Goal: Complete application form: Complete application form

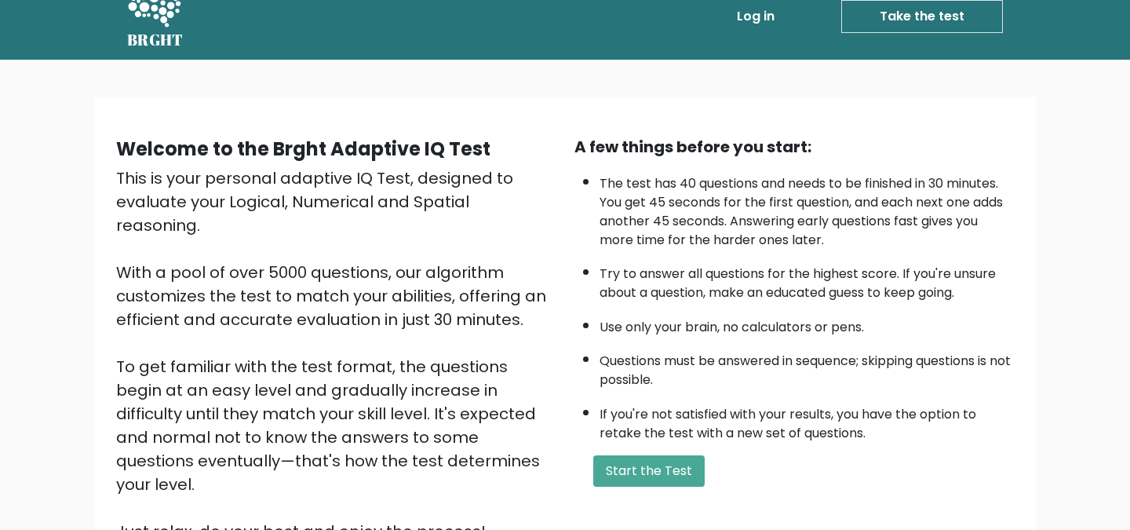
scroll to position [32, 0]
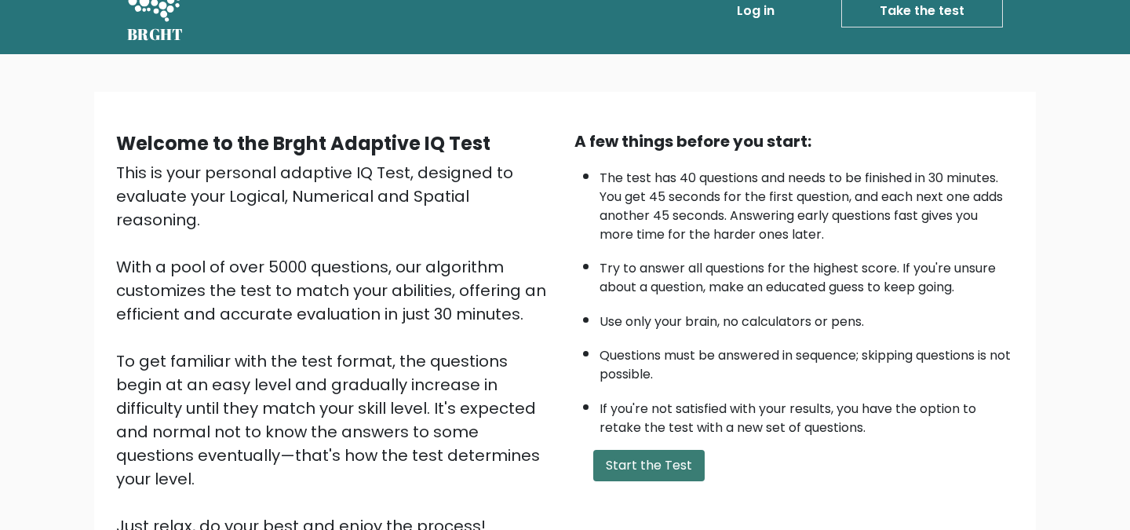
click at [649, 473] on button "Start the Test" at bounding box center [648, 465] width 111 height 31
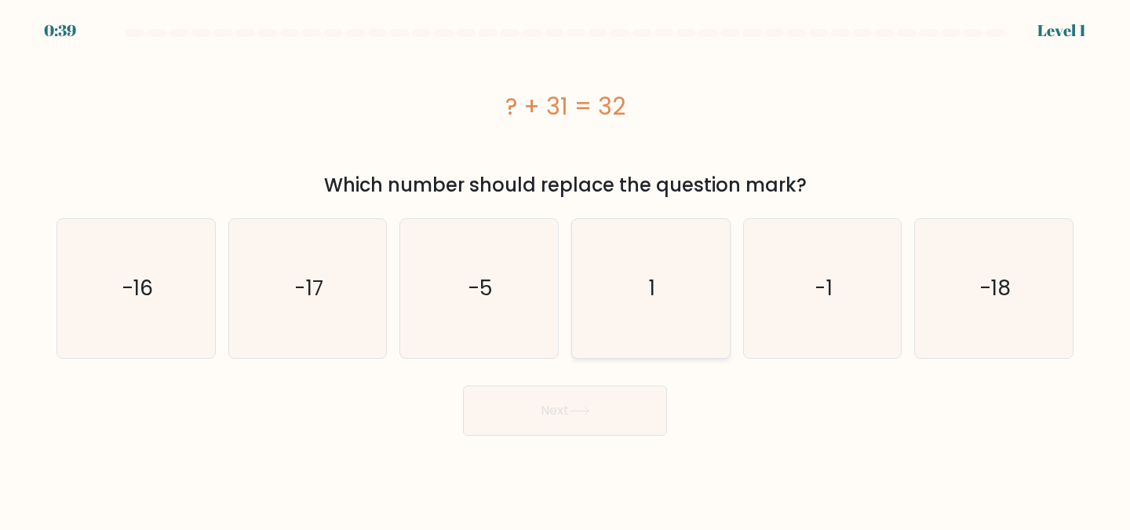
click at [638, 315] on icon "1" at bounding box center [650, 288] width 139 height 139
click at [566, 269] on input "d. 1" at bounding box center [565, 267] width 1 height 4
radio input "true"
click at [596, 399] on button "Next" at bounding box center [565, 410] width 204 height 50
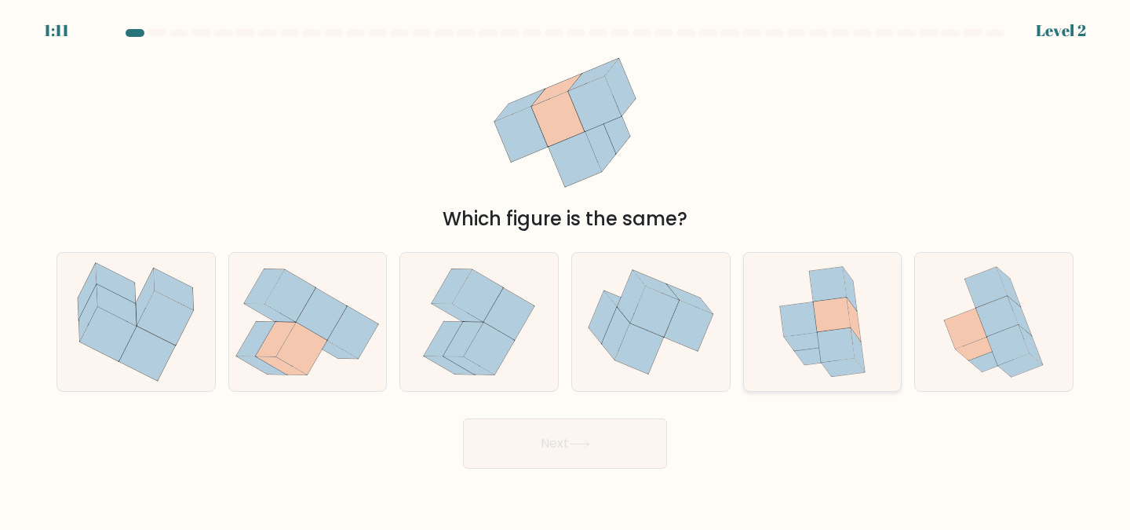
click at [838, 352] on icon at bounding box center [835, 345] width 37 height 35
click at [566, 269] on input "e." at bounding box center [565, 267] width 1 height 4
radio input "true"
click at [655, 435] on button "Next" at bounding box center [565, 443] width 204 height 50
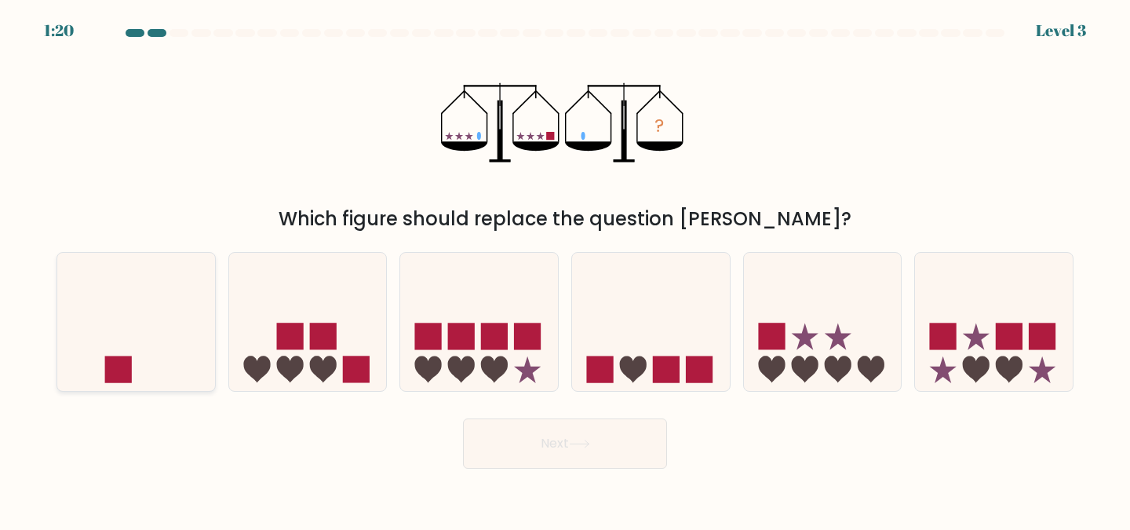
click at [134, 351] on icon at bounding box center [136, 322] width 158 height 130
click at [565, 269] on input "a." at bounding box center [565, 267] width 1 height 4
radio input "true"
click at [534, 457] on button "Next" at bounding box center [565, 443] width 204 height 50
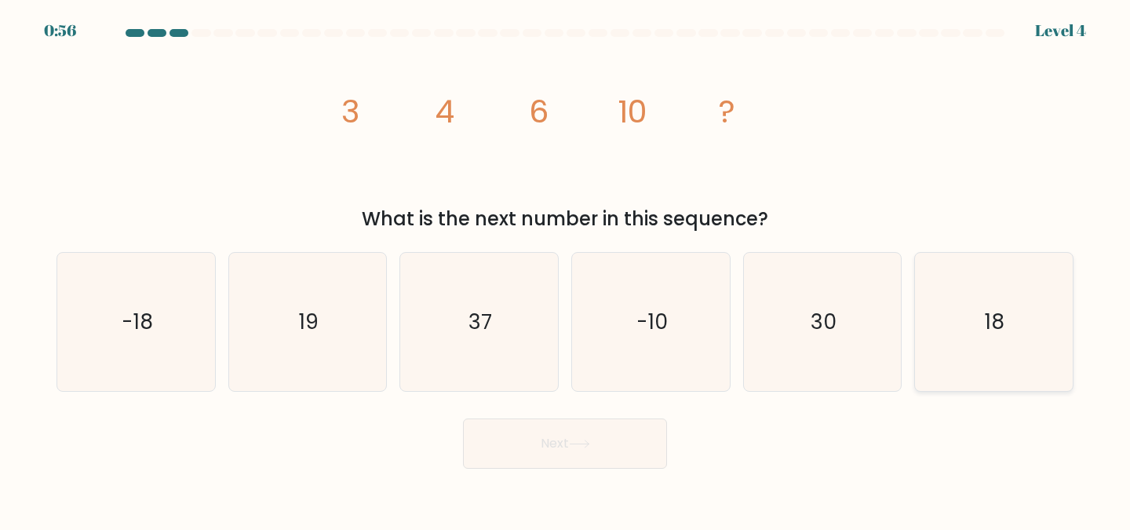
click at [969, 324] on icon "18" at bounding box center [993, 322] width 139 height 139
click at [566, 269] on input "f. 18" at bounding box center [565, 267] width 1 height 4
radio input "true"
click at [636, 448] on button "Next" at bounding box center [565, 443] width 204 height 50
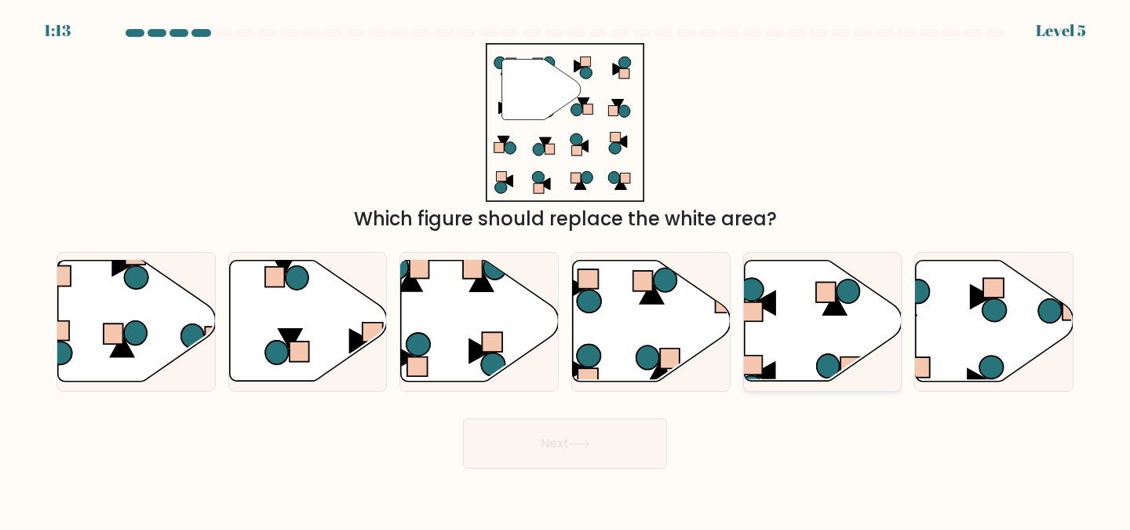
click at [803, 332] on icon at bounding box center [823, 320] width 158 height 121
click at [566, 269] on input "e." at bounding box center [565, 267] width 1 height 4
radio input "true"
click at [626, 443] on button "Next" at bounding box center [565, 443] width 204 height 50
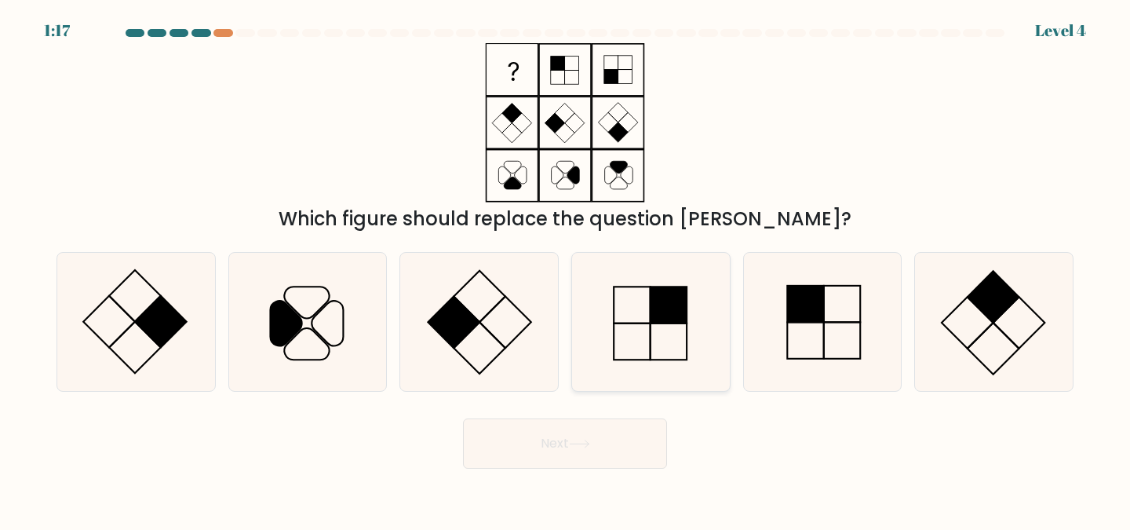
click at [662, 300] on rect at bounding box center [668, 304] width 37 height 37
click at [566, 269] on input "d." at bounding box center [565, 267] width 1 height 4
radio input "true"
click at [585, 432] on button "Next" at bounding box center [565, 443] width 204 height 50
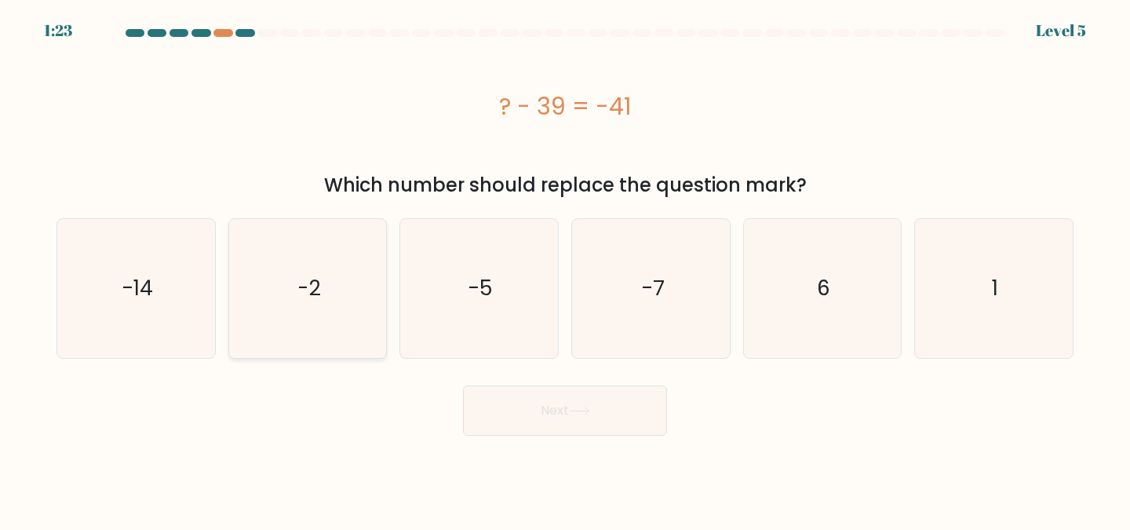
click at [290, 335] on icon "-2" at bounding box center [308, 288] width 139 height 139
click at [565, 269] on input "b. -2" at bounding box center [565, 267] width 1 height 4
radio input "true"
click at [515, 400] on button "Next" at bounding box center [565, 410] width 204 height 50
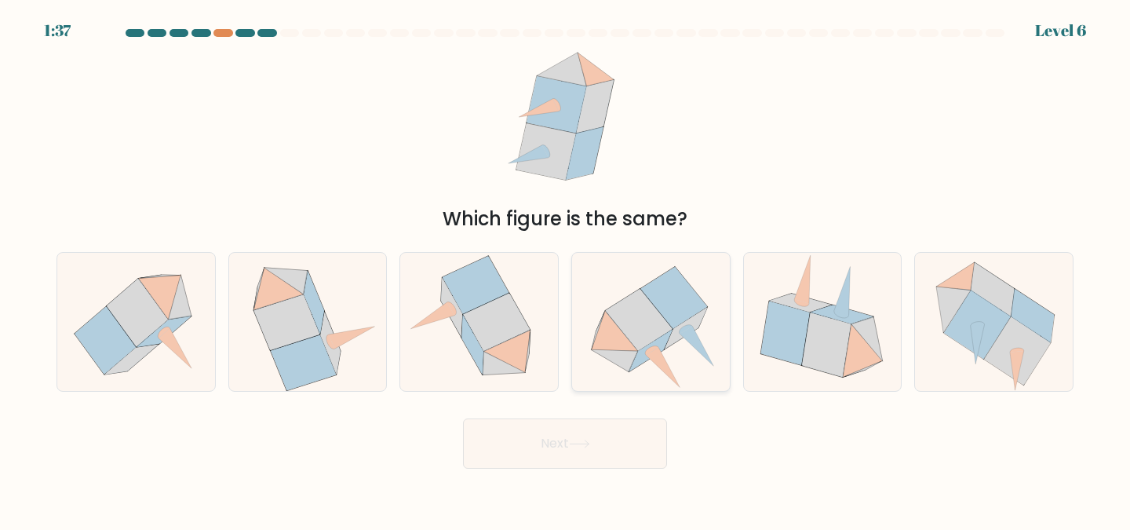
click at [677, 326] on icon at bounding box center [650, 322] width 152 height 139
click at [566, 269] on input "d." at bounding box center [565, 267] width 1 height 4
radio input "true"
click at [591, 450] on button "Next" at bounding box center [565, 443] width 204 height 50
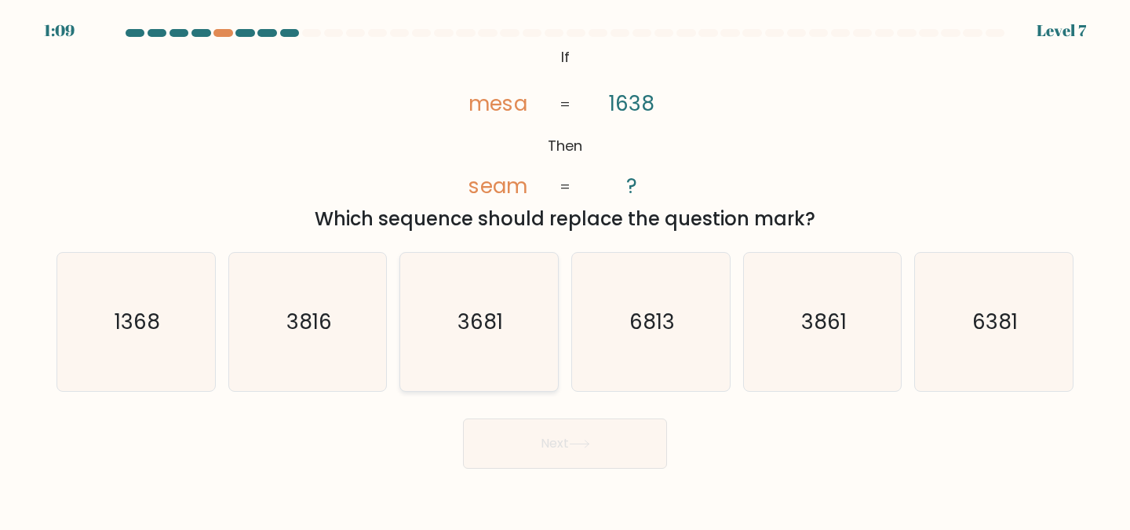
click at [474, 337] on icon "3681" at bounding box center [479, 322] width 139 height 139
click at [565, 269] on input "c. 3681" at bounding box center [565, 267] width 1 height 4
radio input "true"
click at [534, 436] on button "Next" at bounding box center [565, 443] width 204 height 50
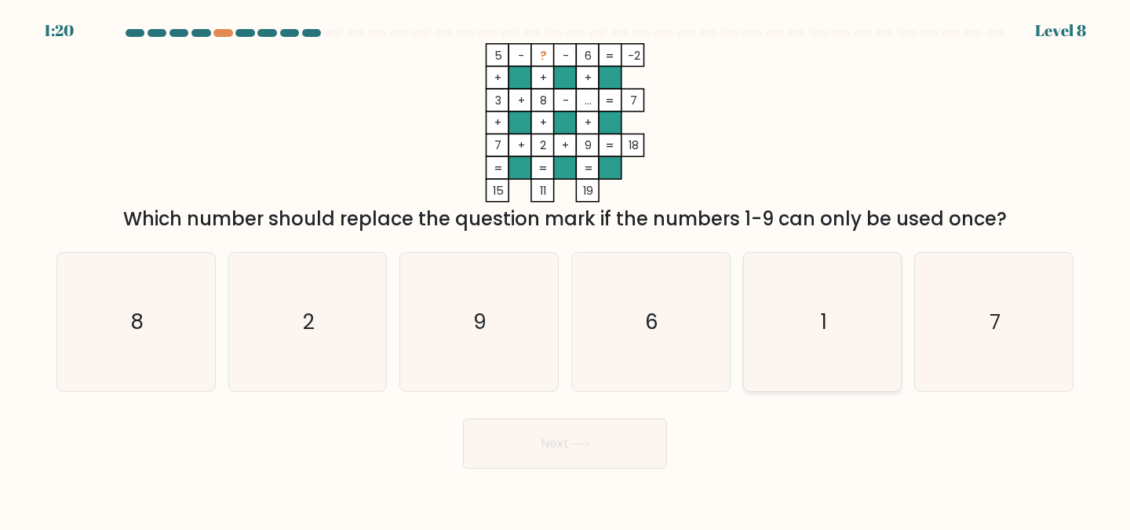
click at [822, 344] on icon "1" at bounding box center [822, 322] width 139 height 139
click at [566, 269] on input "e. 1" at bounding box center [565, 267] width 1 height 4
radio input "true"
click at [591, 452] on button "Next" at bounding box center [565, 443] width 204 height 50
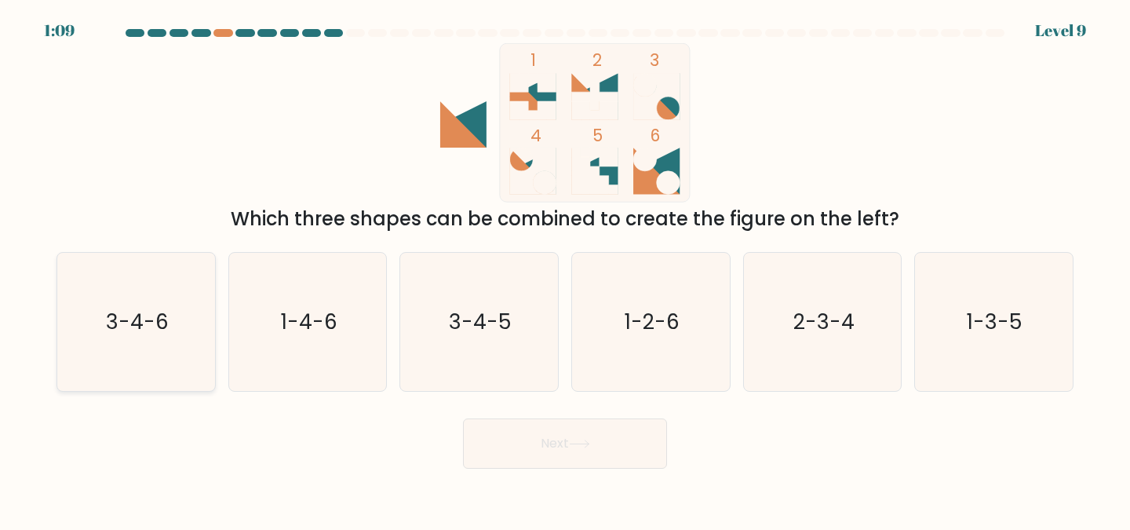
click at [158, 351] on icon "3-4-6" at bounding box center [136, 322] width 139 height 139
click at [565, 269] on input "a. 3-4-6" at bounding box center [565, 267] width 1 height 4
radio input "true"
click at [610, 453] on button "Next" at bounding box center [565, 443] width 204 height 50
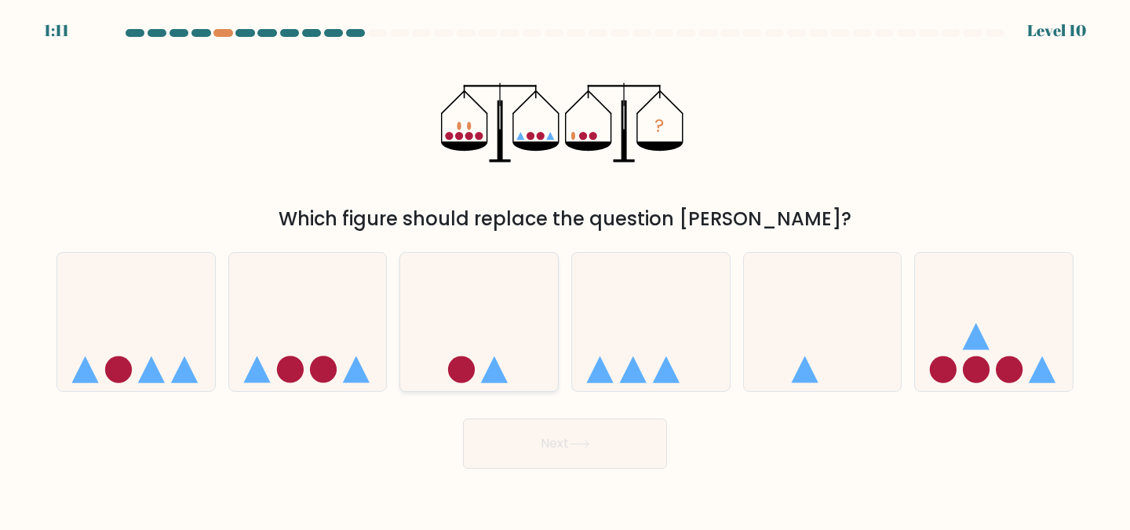
click at [494, 356] on icon at bounding box center [479, 322] width 158 height 130
click at [565, 269] on input "c." at bounding box center [565, 267] width 1 height 4
radio input "true"
click at [534, 432] on button "Next" at bounding box center [565, 443] width 204 height 50
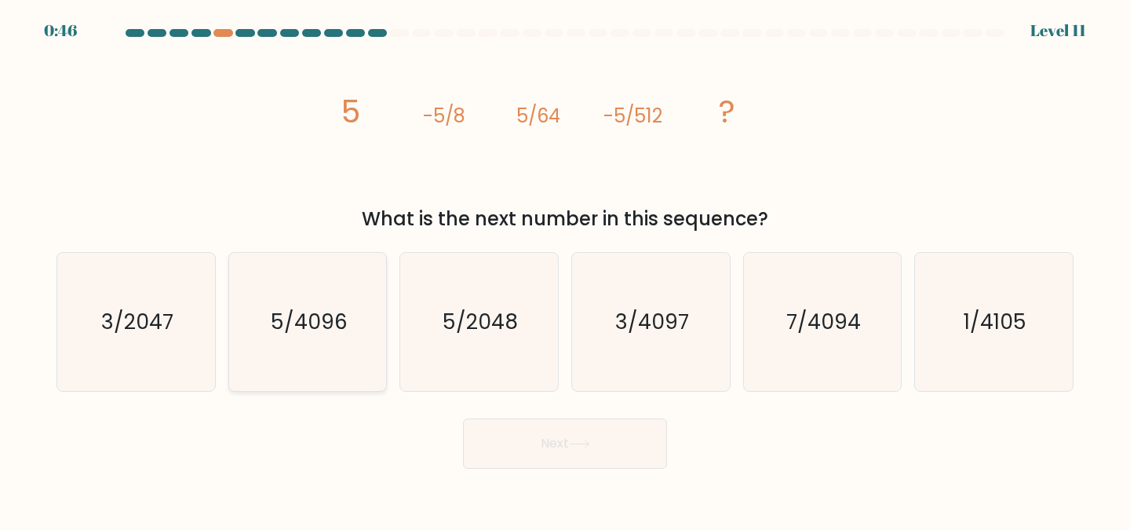
click at [359, 356] on icon "5/4096" at bounding box center [308, 322] width 139 height 139
click at [565, 269] on input "b. 5/4096" at bounding box center [565, 267] width 1 height 4
radio input "true"
click at [525, 428] on button "Next" at bounding box center [565, 443] width 204 height 50
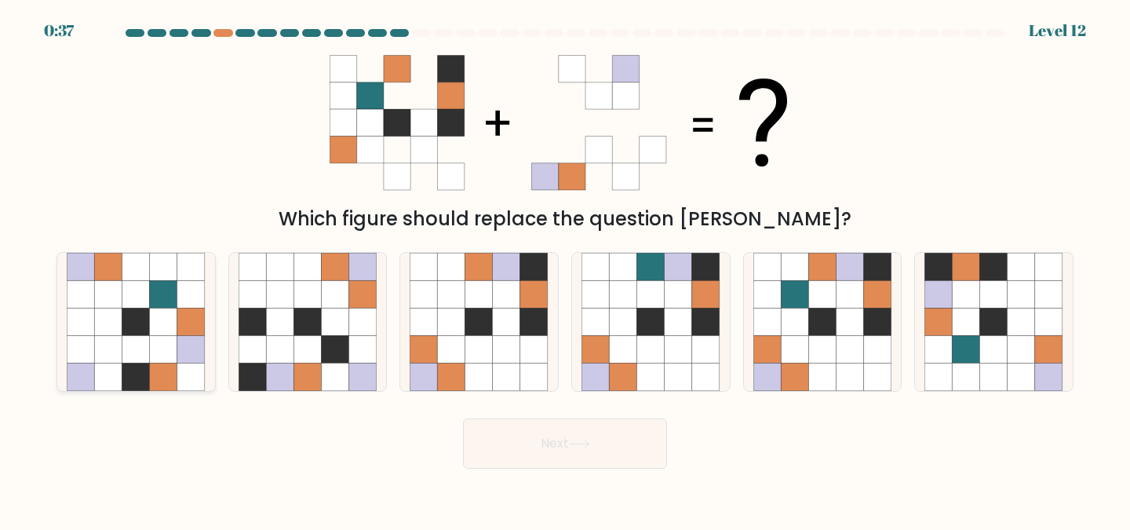
click at [158, 345] on icon at bounding box center [163, 349] width 27 height 27
click at [565, 269] on input "a." at bounding box center [565, 267] width 1 height 4
radio input "true"
click at [567, 457] on button "Next" at bounding box center [565, 443] width 204 height 50
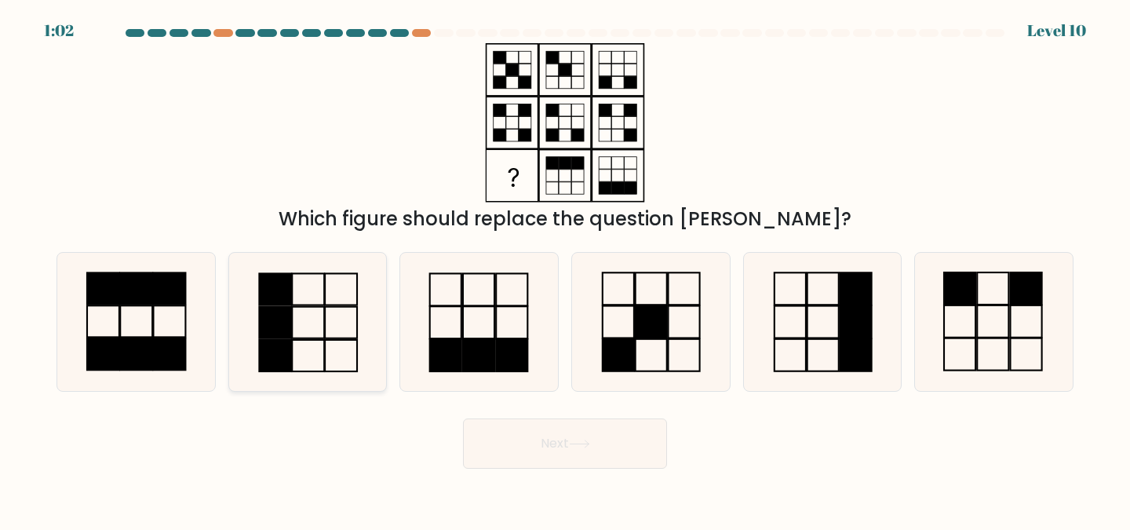
click at [336, 313] on icon at bounding box center [308, 322] width 139 height 139
click at [565, 269] on input "b." at bounding box center [565, 267] width 1 height 4
radio input "true"
click at [557, 441] on button "Next" at bounding box center [565, 443] width 204 height 50
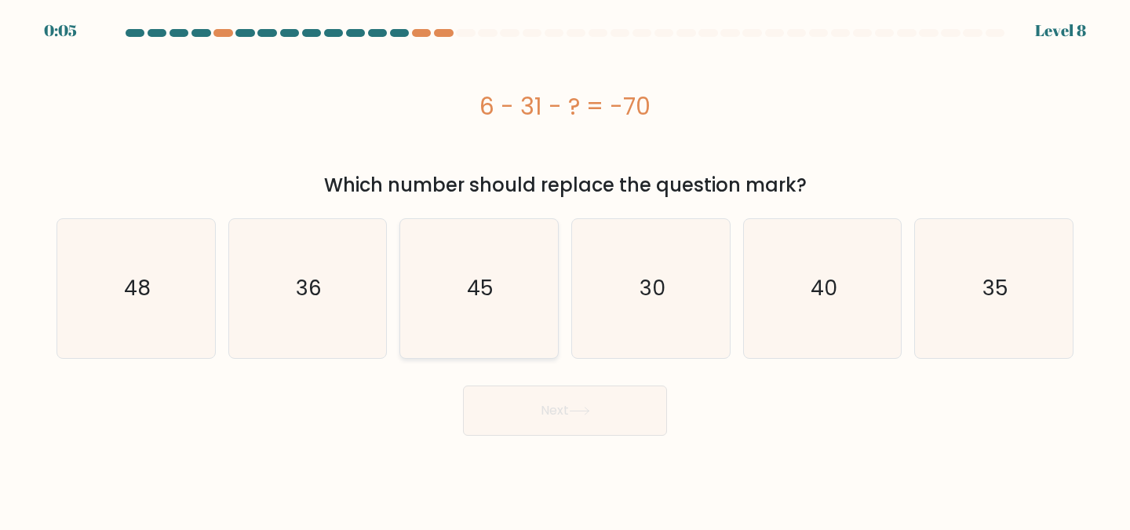
click at [486, 281] on text "45" at bounding box center [480, 287] width 27 height 29
click at [565, 269] on input "c. 45" at bounding box center [565, 267] width 1 height 4
radio input "true"
click at [539, 418] on button "Next" at bounding box center [565, 410] width 204 height 50
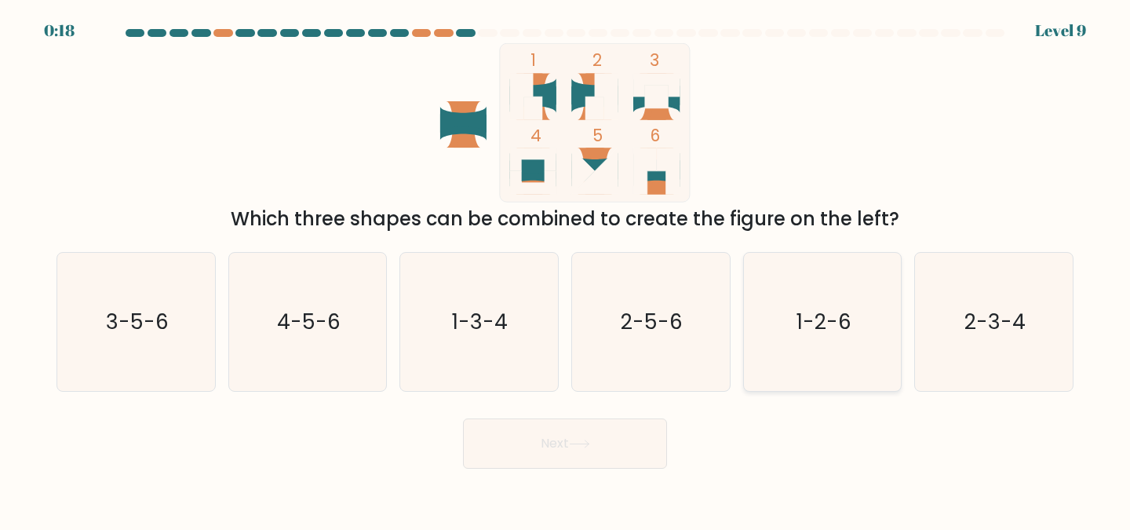
click at [819, 326] on text "1-2-6" at bounding box center [823, 321] width 55 height 29
click at [566, 269] on input "e. 1-2-6" at bounding box center [565, 267] width 1 height 4
radio input "true"
click at [612, 436] on button "Next" at bounding box center [565, 443] width 204 height 50
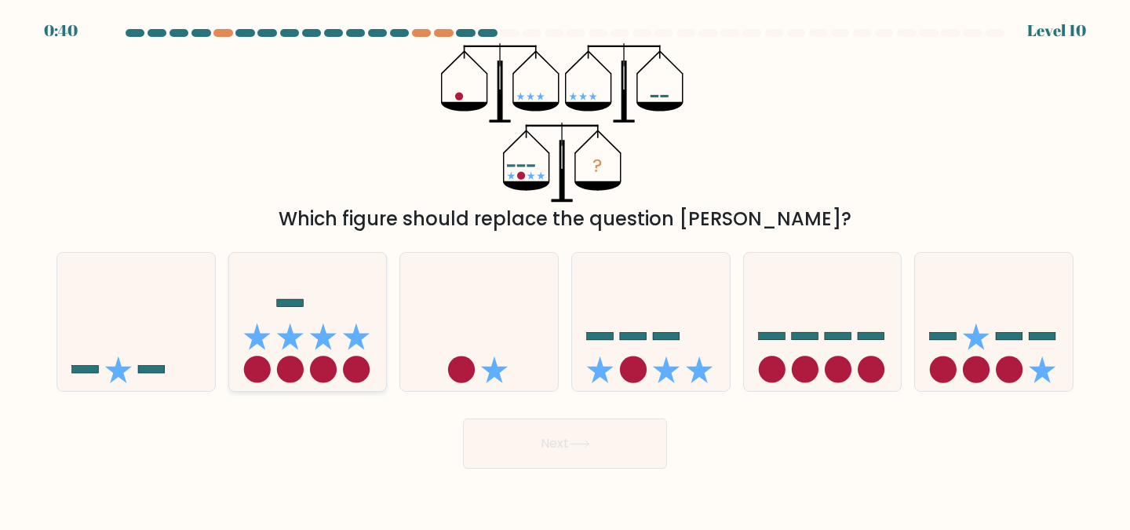
click at [339, 351] on icon at bounding box center [308, 322] width 158 height 130
click at [565, 269] on input "b." at bounding box center [565, 267] width 1 height 4
radio input "true"
click at [582, 448] on button "Next" at bounding box center [565, 443] width 204 height 50
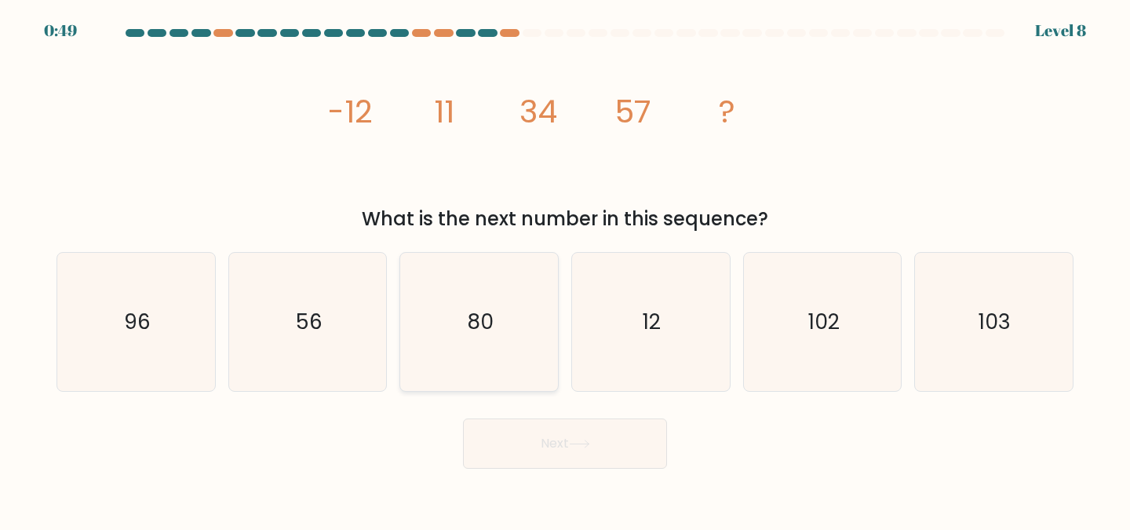
click at [478, 344] on icon "80" at bounding box center [479, 322] width 139 height 139
click at [565, 269] on input "c. 80" at bounding box center [565, 267] width 1 height 4
radio input "true"
click at [543, 432] on button "Next" at bounding box center [565, 443] width 204 height 50
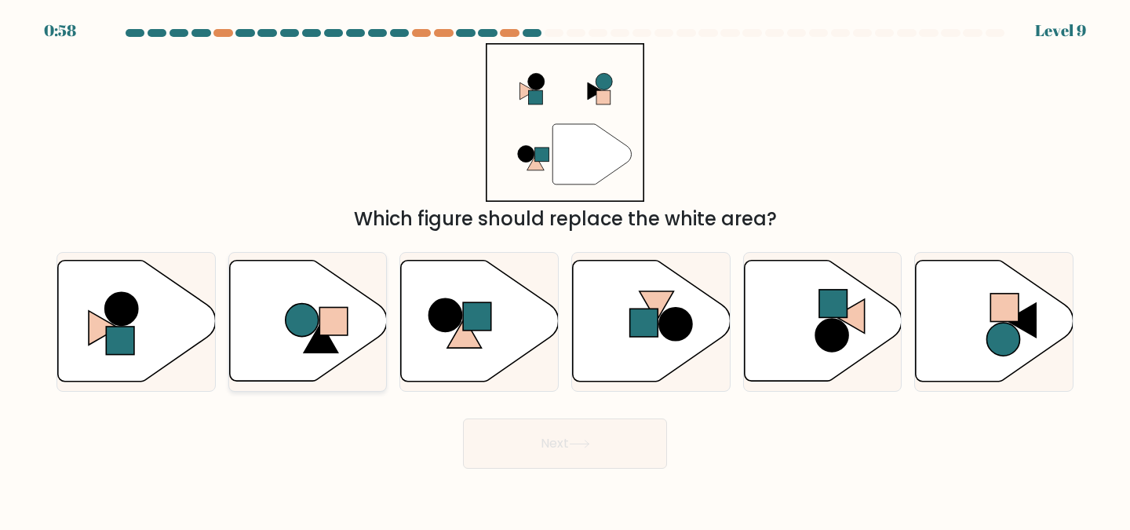
click at [330, 341] on icon at bounding box center [321, 338] width 34 height 30
click at [565, 269] on input "b." at bounding box center [565, 267] width 1 height 4
radio input "true"
click at [524, 441] on button "Next" at bounding box center [565, 443] width 204 height 50
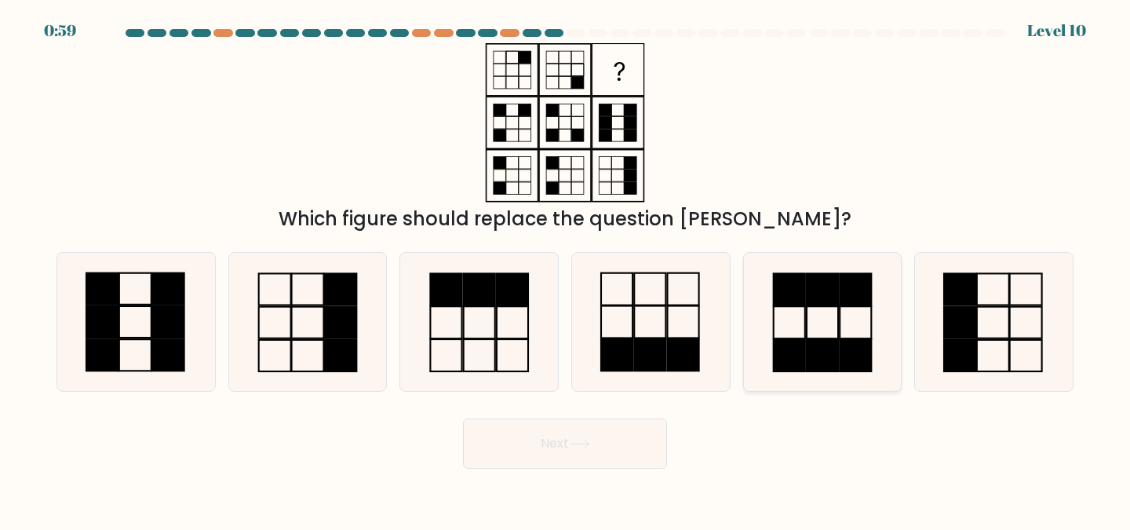
click at [851, 339] on rect at bounding box center [855, 355] width 31 height 32
click at [566, 269] on input "e." at bounding box center [565, 267] width 1 height 4
radio input "true"
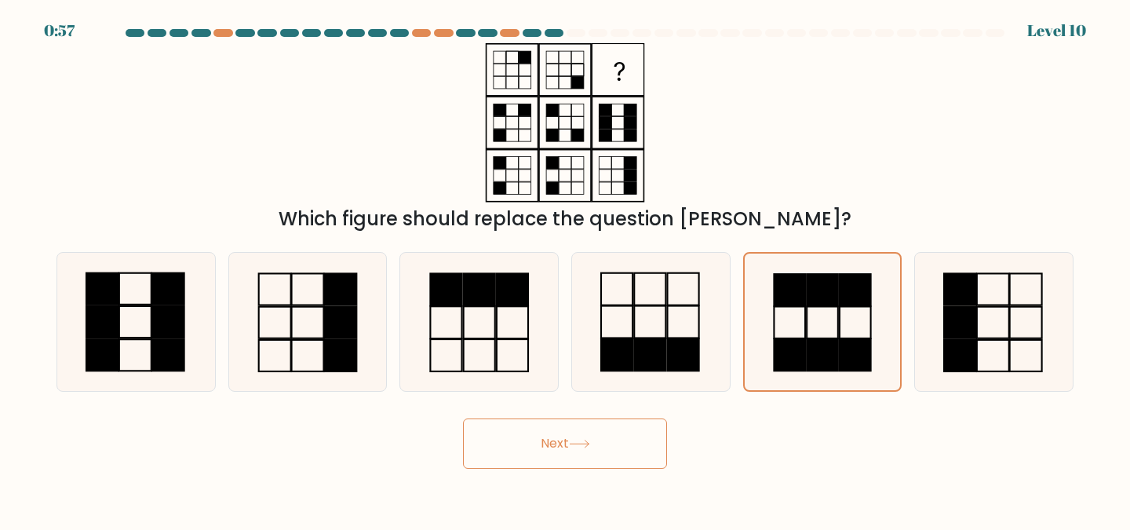
click at [615, 423] on button "Next" at bounding box center [565, 443] width 204 height 50
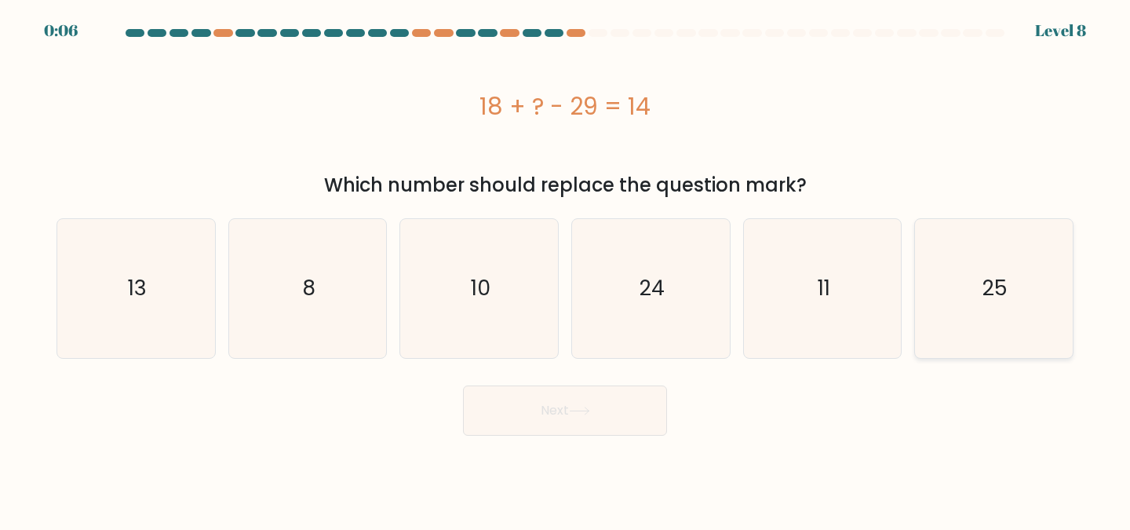
click at [967, 312] on icon "25" at bounding box center [993, 288] width 139 height 139
click at [566, 269] on input "f. 25" at bounding box center [565, 267] width 1 height 4
radio input "true"
click at [621, 415] on button "Next" at bounding box center [565, 410] width 204 height 50
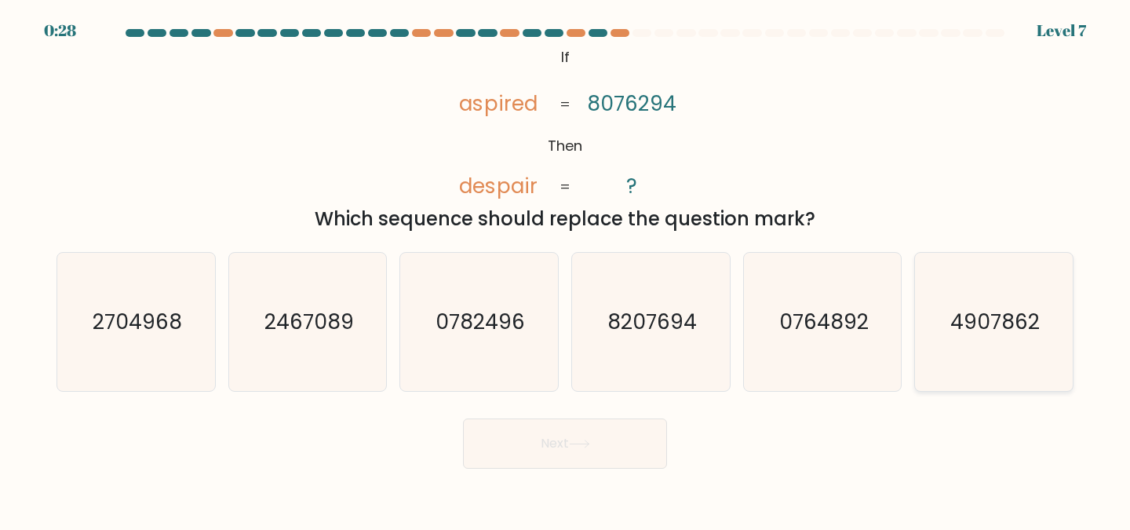
click at [997, 322] on text "4907862" at bounding box center [994, 321] width 89 height 29
click at [566, 269] on input "f. 4907862" at bounding box center [565, 267] width 1 height 4
radio input "true"
click at [583, 443] on icon at bounding box center [579, 443] width 21 height 9
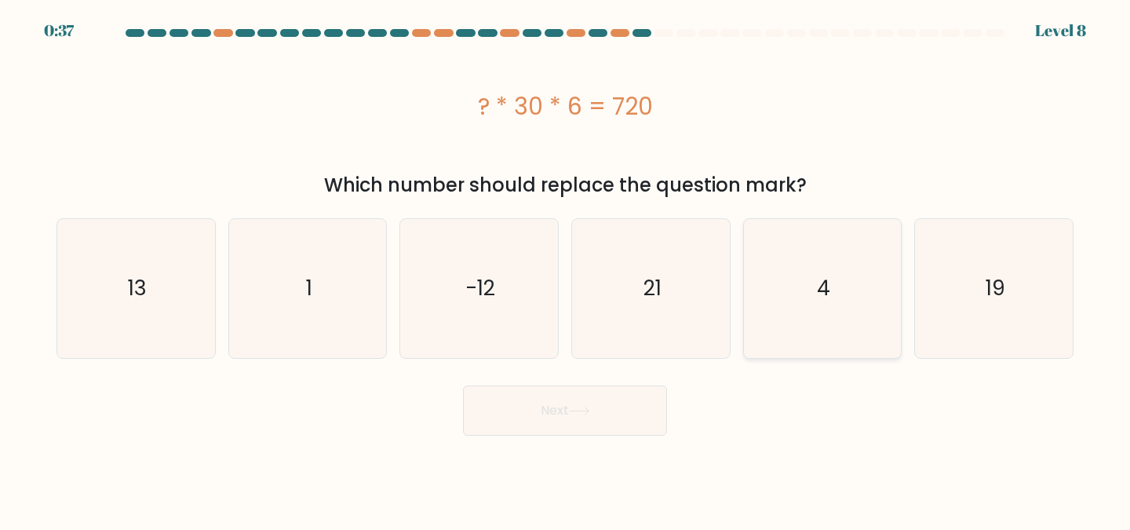
click at [783, 282] on icon "4" at bounding box center [822, 288] width 139 height 139
click at [566, 269] on input "e. 4" at bounding box center [565, 267] width 1 height 4
radio input "true"
click at [636, 404] on button "Next" at bounding box center [565, 410] width 204 height 50
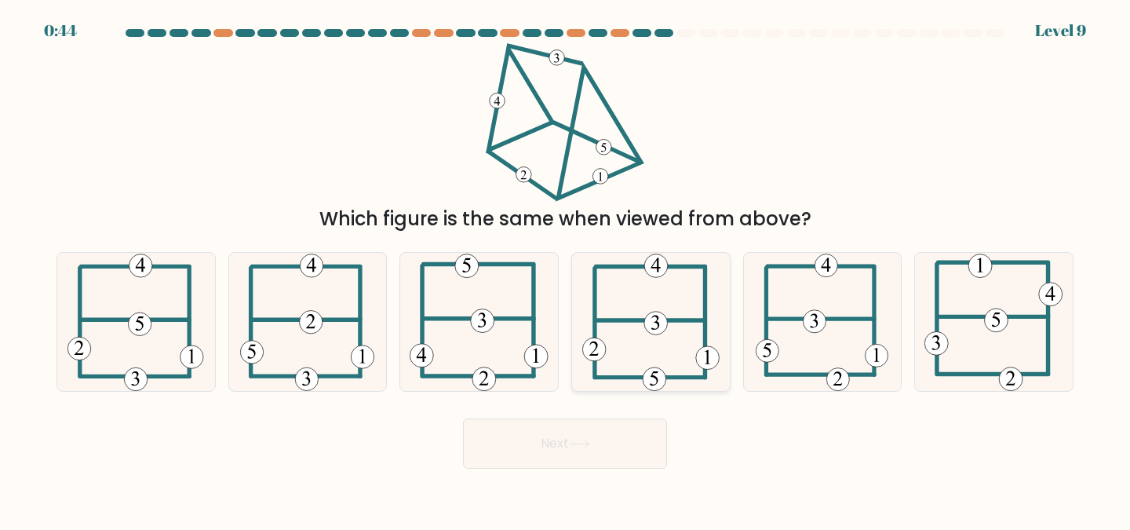
click at [648, 342] on icon at bounding box center [650, 322] width 137 height 139
click at [566, 269] on input "d." at bounding box center [565, 267] width 1 height 4
radio input "true"
click at [586, 435] on button "Next" at bounding box center [565, 443] width 204 height 50
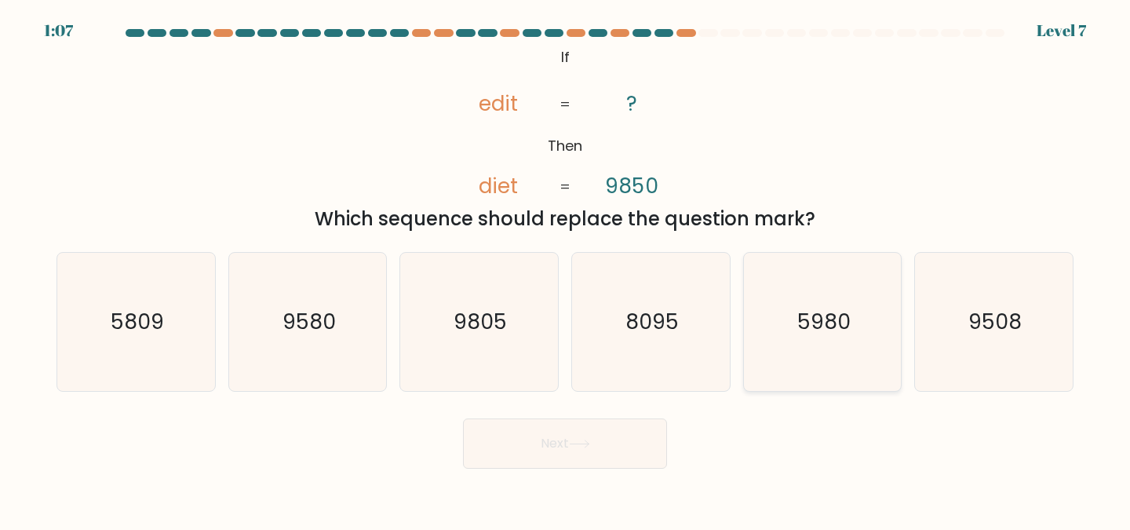
click at [859, 350] on icon "5980" at bounding box center [822, 322] width 139 height 139
click at [566, 269] on input "e. 5980" at bounding box center [565, 267] width 1 height 4
radio input "true"
click at [570, 440] on button "Next" at bounding box center [565, 443] width 204 height 50
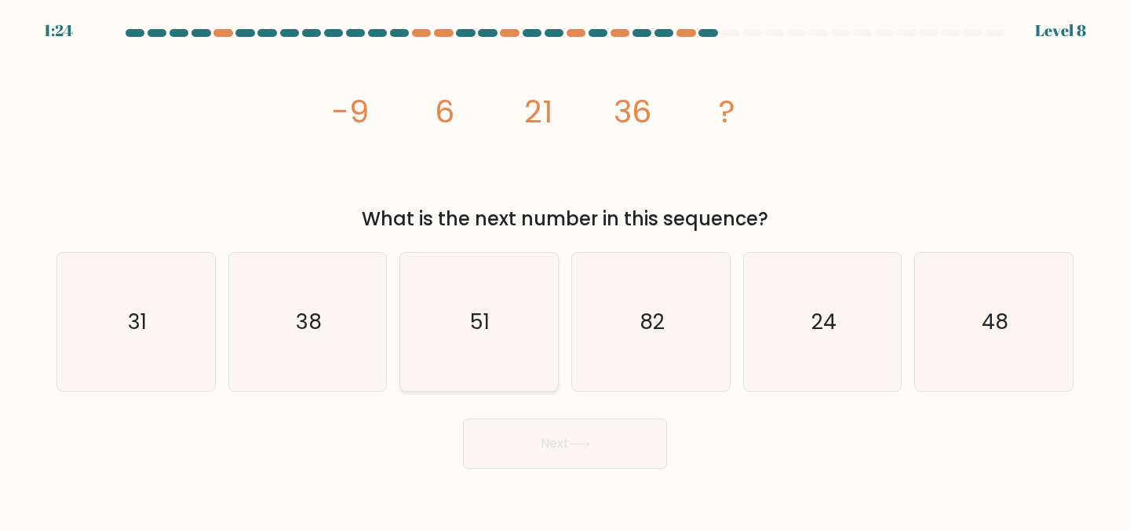
click at [485, 331] on text "51" at bounding box center [481, 321] width 20 height 29
click at [565, 269] on input "c. 51" at bounding box center [565, 267] width 1 height 4
radio input "true"
click at [529, 436] on button "Next" at bounding box center [565, 443] width 204 height 50
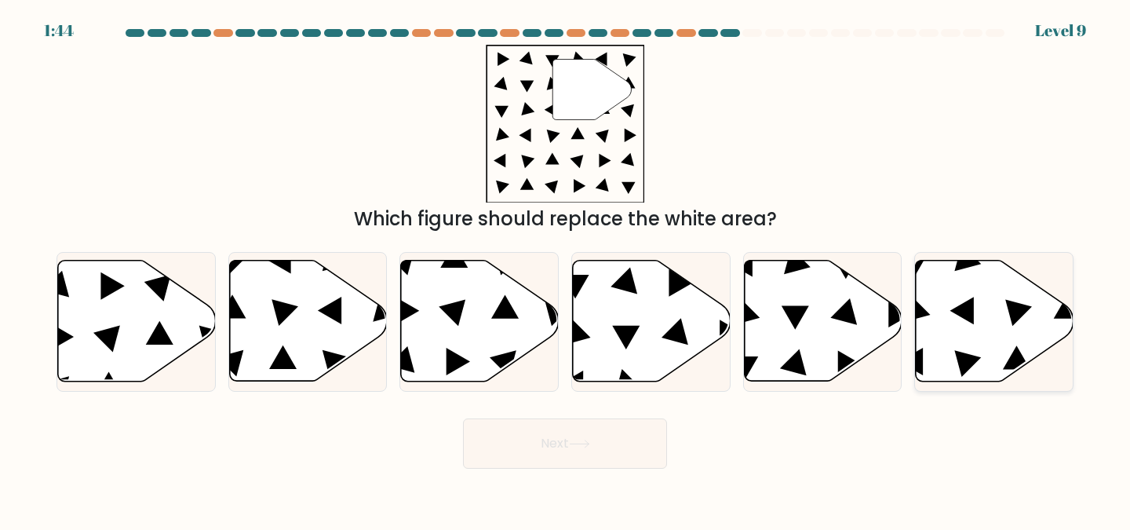
click at [972, 308] on icon at bounding box center [962, 310] width 24 height 27
click at [566, 269] on input "f." at bounding box center [565, 267] width 1 height 4
radio input "true"
click at [620, 433] on button "Next" at bounding box center [565, 443] width 204 height 50
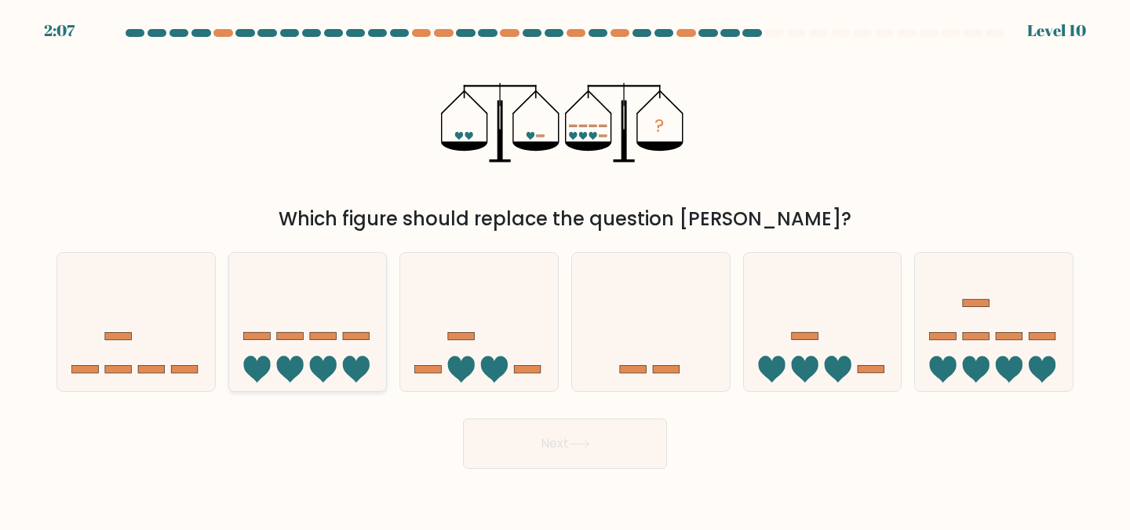
click at [305, 353] on icon at bounding box center [308, 322] width 158 height 130
click at [565, 269] on input "b." at bounding box center [565, 267] width 1 height 4
radio input "true"
click at [551, 446] on button "Next" at bounding box center [565, 443] width 204 height 50
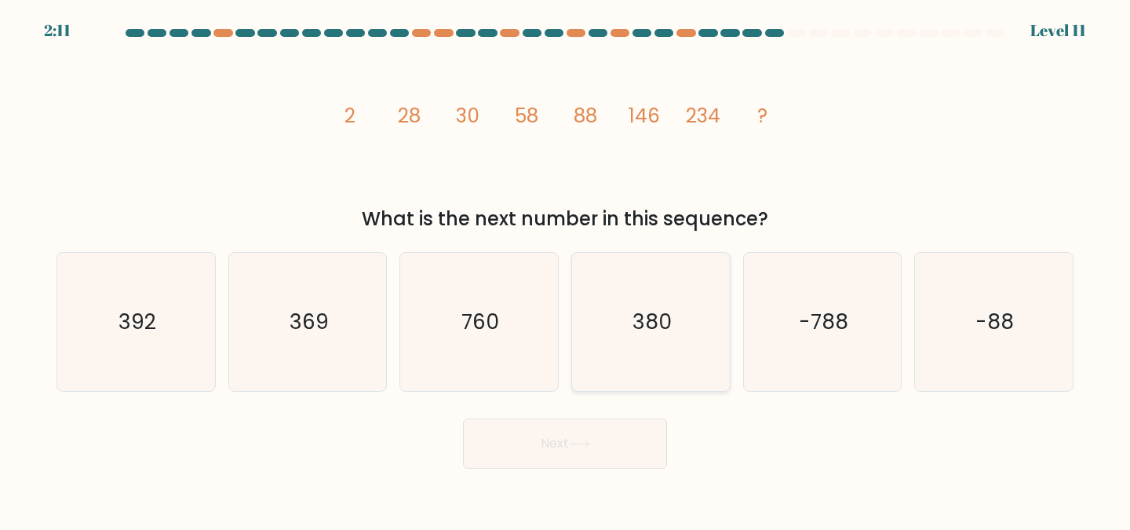
click at [637, 309] on text "380" at bounding box center [651, 321] width 39 height 29
click at [566, 269] on input "d. 380" at bounding box center [565, 267] width 1 height 4
radio input "true"
click at [606, 435] on button "Next" at bounding box center [565, 443] width 204 height 50
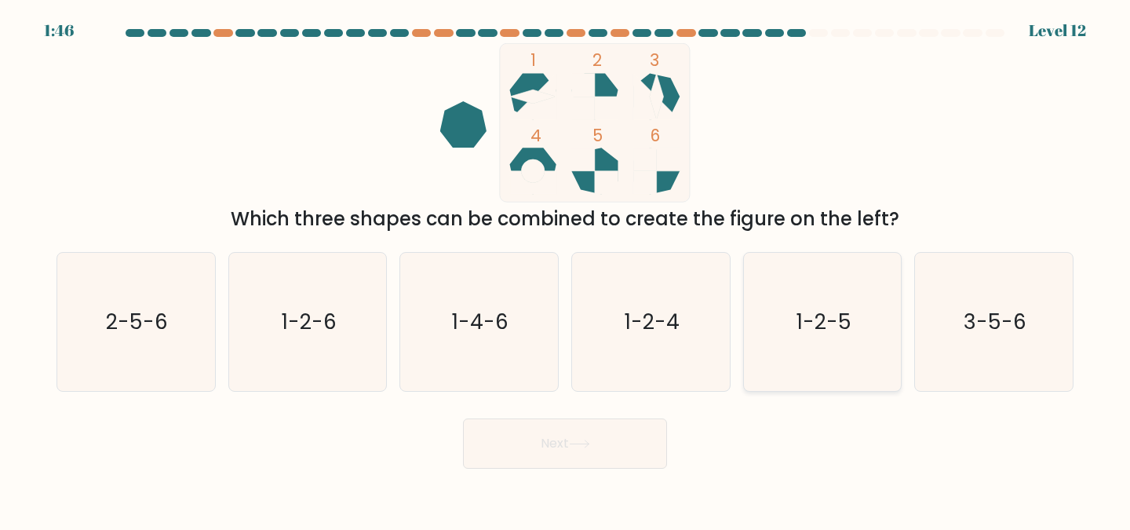
click at [771, 356] on icon "1-2-5" at bounding box center [822, 322] width 139 height 139
click at [566, 269] on input "e. 1-2-5" at bounding box center [565, 267] width 1 height 4
radio input "true"
click at [621, 443] on button "Next" at bounding box center [565, 443] width 204 height 50
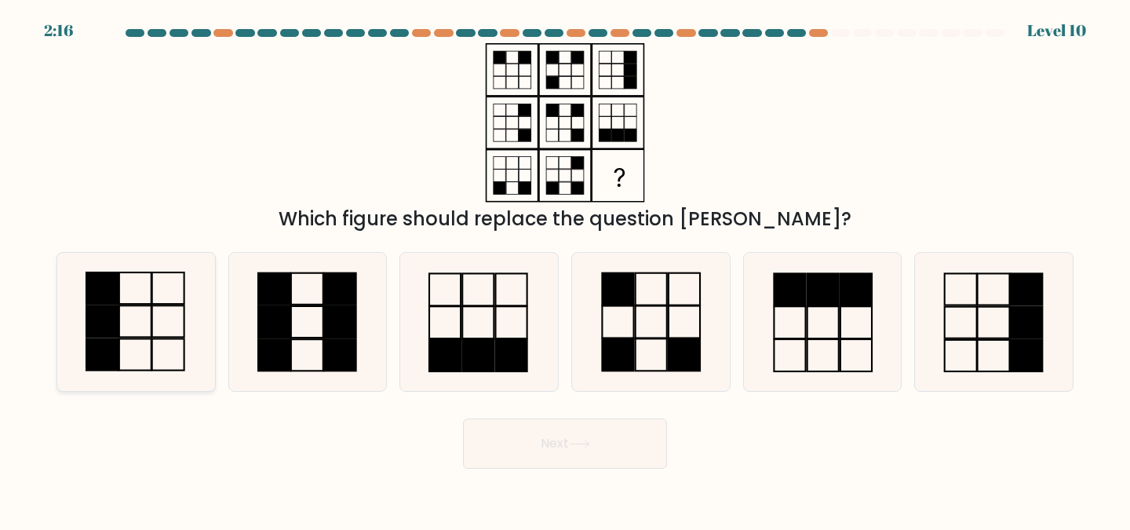
click at [74, 333] on icon at bounding box center [136, 322] width 139 height 139
click at [565, 269] on input "a." at bounding box center [565, 267] width 1 height 4
radio input "true"
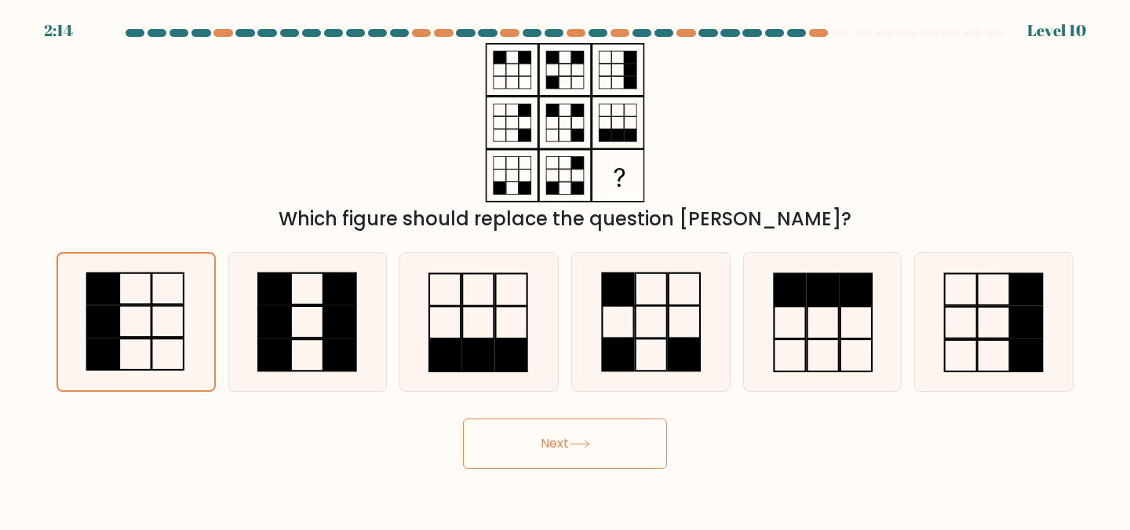
click at [534, 435] on button "Next" at bounding box center [565, 443] width 204 height 50
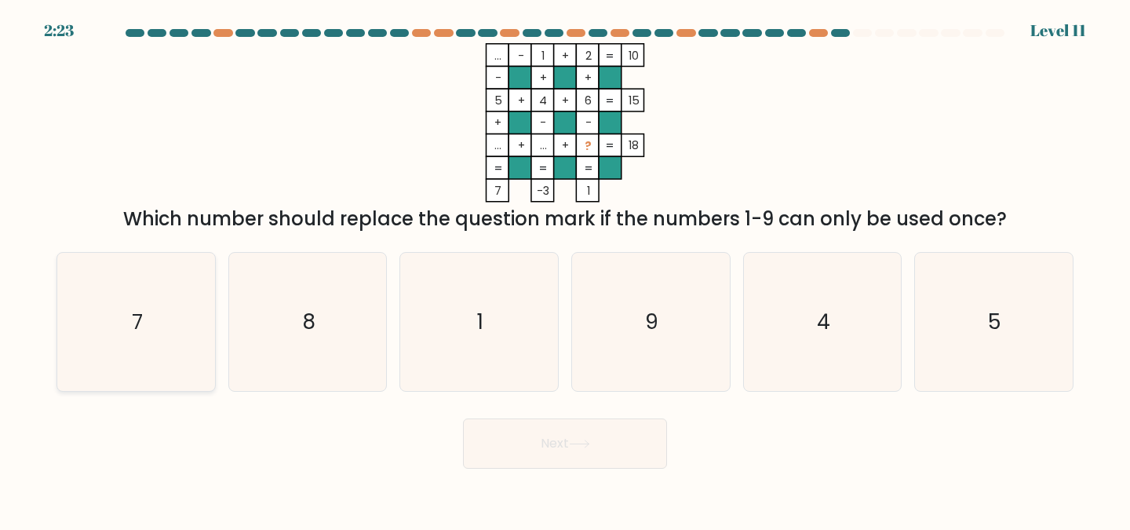
click at [173, 340] on icon "7" at bounding box center [136, 322] width 139 height 139
click at [565, 269] on input "a. 7" at bounding box center [565, 267] width 1 height 4
radio input "true"
click at [590, 463] on button "Next" at bounding box center [565, 443] width 204 height 50
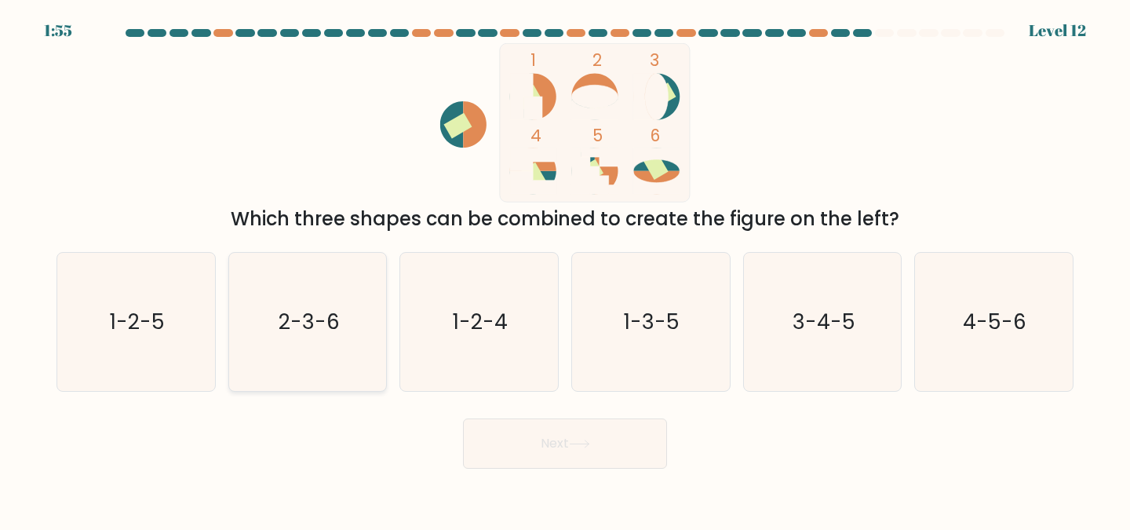
click at [272, 283] on icon "2-3-6" at bounding box center [308, 322] width 139 height 139
click at [565, 269] on input "b. 2-3-6" at bounding box center [565, 267] width 1 height 4
radio input "true"
click at [570, 453] on button "Next" at bounding box center [565, 443] width 204 height 50
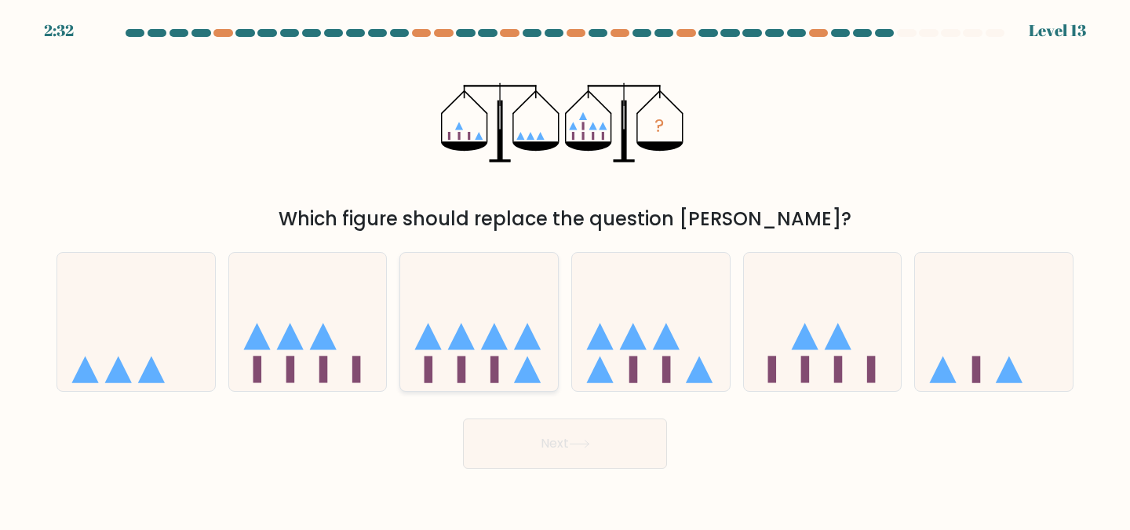
click at [449, 337] on icon at bounding box center [479, 322] width 158 height 130
click at [565, 269] on input "c." at bounding box center [565, 267] width 1 height 4
radio input "true"
click at [537, 460] on button "Next" at bounding box center [565, 443] width 204 height 50
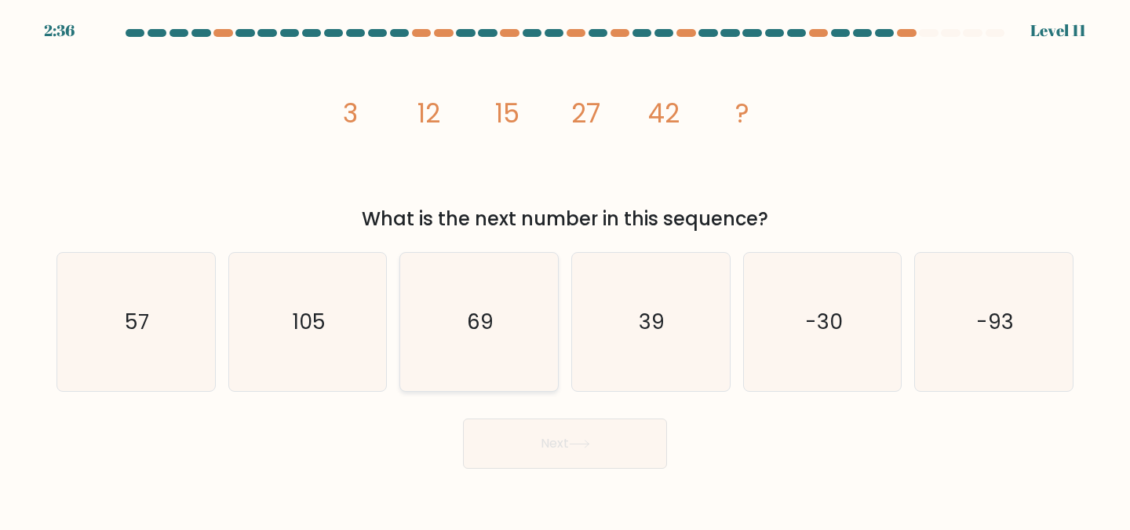
click at [498, 369] on icon "69" at bounding box center [479, 322] width 139 height 139
click at [565, 269] on input "c. 69" at bounding box center [565, 267] width 1 height 4
radio input "true"
click at [520, 434] on button "Next" at bounding box center [565, 443] width 204 height 50
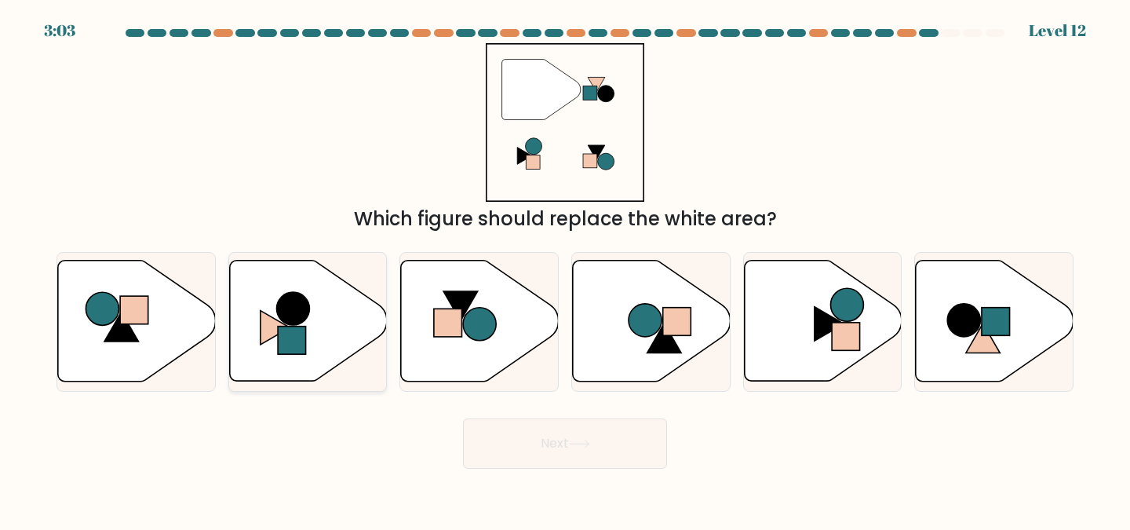
click at [284, 354] on rect at bounding box center [292, 340] width 28 height 28
click at [565, 269] on input "b." at bounding box center [565, 267] width 1 height 4
radio input "true"
click at [581, 441] on icon at bounding box center [579, 443] width 21 height 9
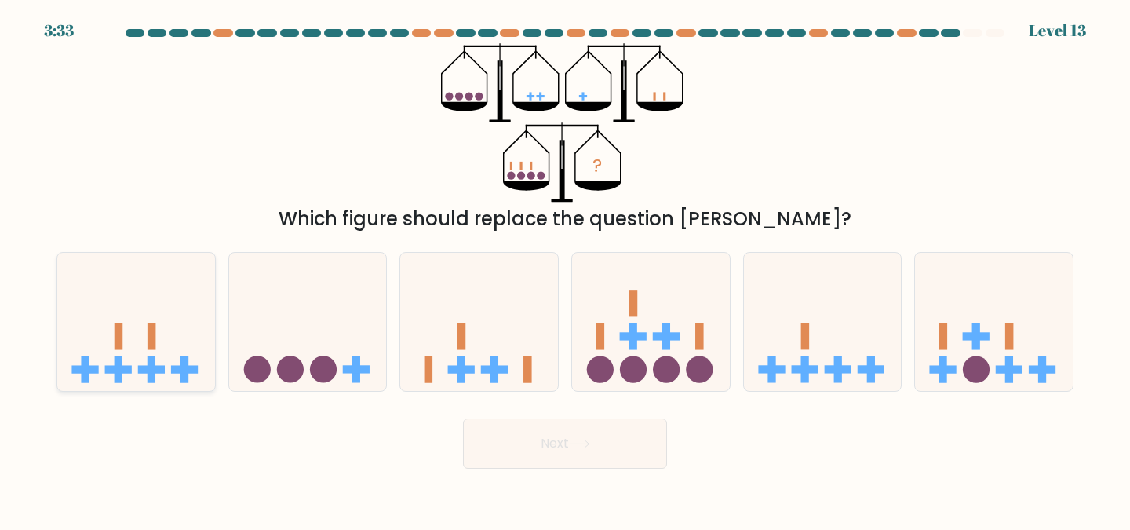
click at [112, 362] on icon at bounding box center [136, 322] width 158 height 130
click at [565, 269] on input "a." at bounding box center [565, 267] width 1 height 4
radio input "true"
click at [579, 439] on icon at bounding box center [579, 443] width 21 height 9
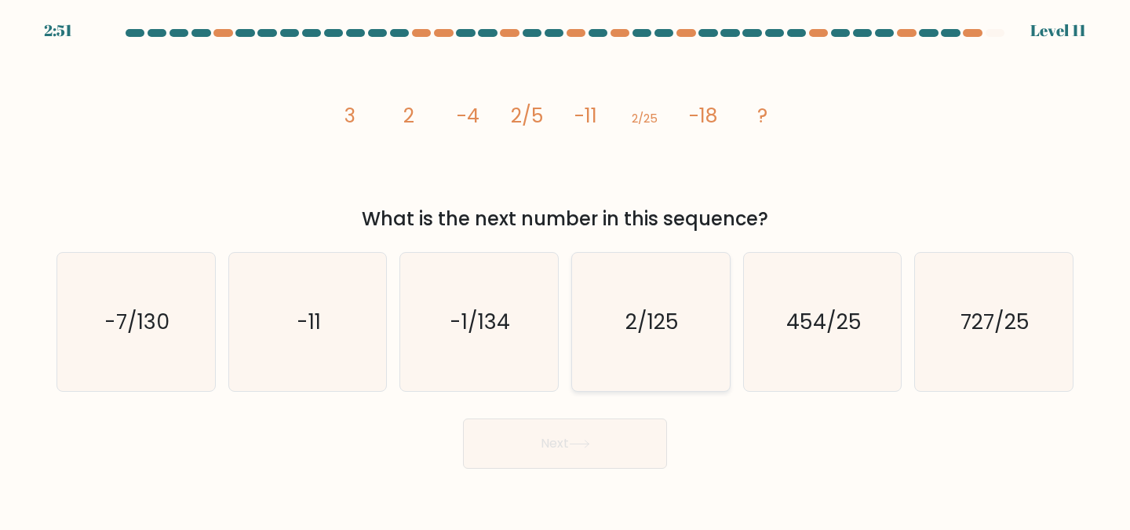
click at [671, 360] on icon "2/125" at bounding box center [650, 322] width 139 height 139
click at [566, 269] on input "d. 2/125" at bounding box center [565, 267] width 1 height 4
radio input "true"
click at [605, 435] on button "Next" at bounding box center [565, 443] width 204 height 50
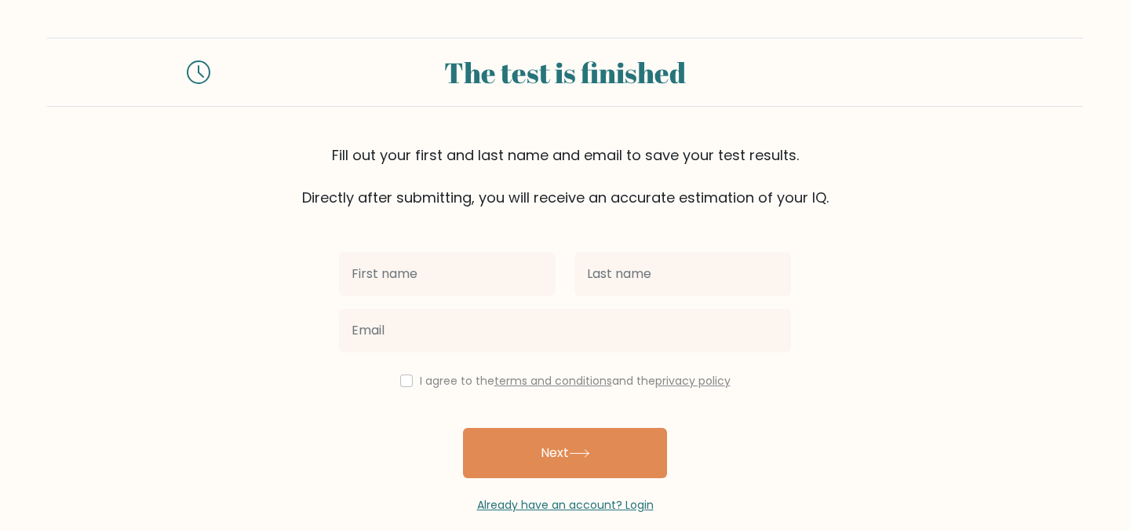
click at [470, 279] on input "text" at bounding box center [447, 274] width 217 height 44
type input "Maria Lourdes"
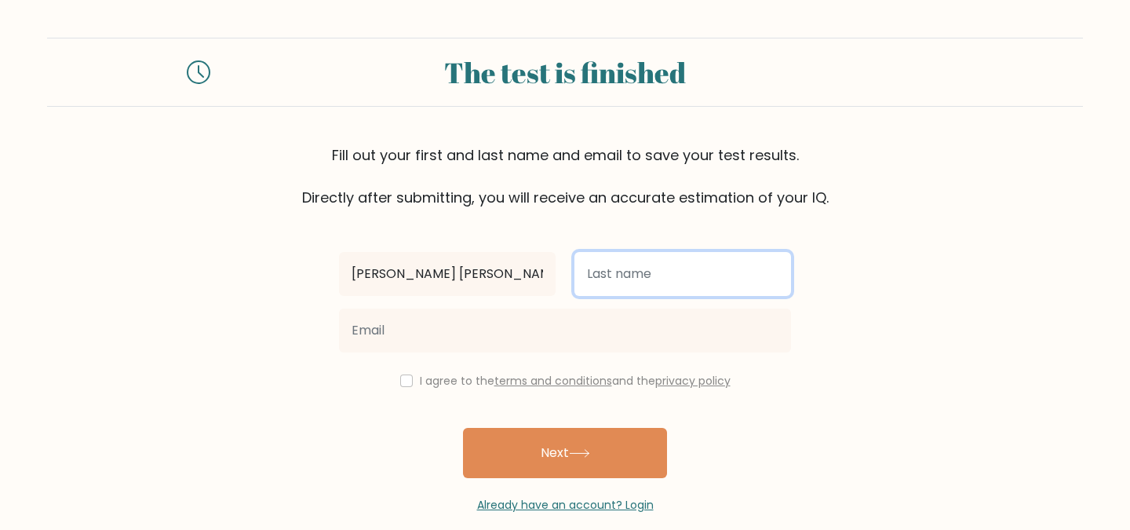
click at [600, 281] on input "text" at bounding box center [682, 274] width 217 height 44
type input "Dela Cruz"
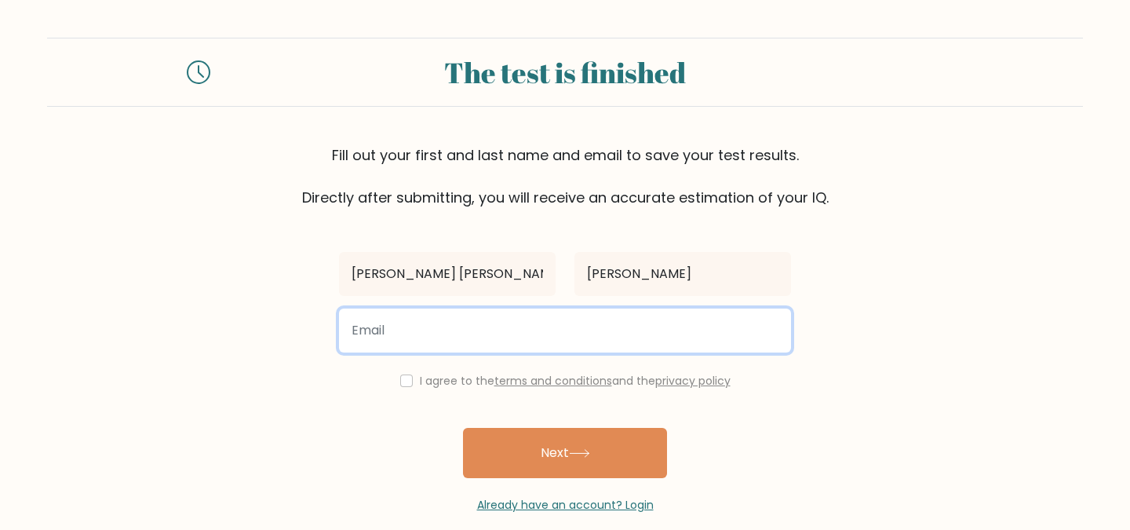
click at [486, 321] on input "email" at bounding box center [565, 330] width 452 height 44
type input "delacruz.marialourdes10@gmail.com"
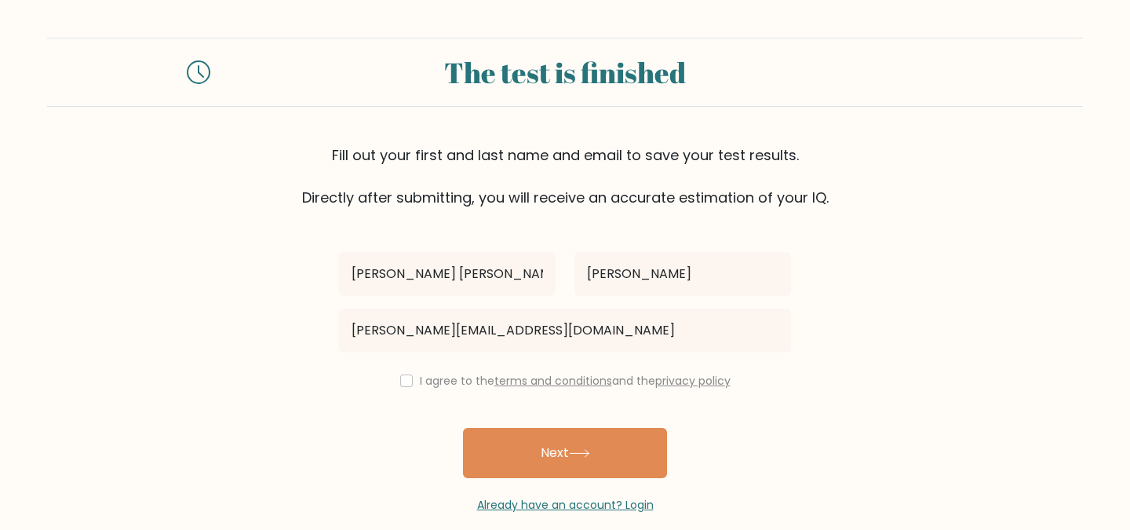
click at [408, 381] on div "I agree to the terms and conditions and the privacy policy" at bounding box center [565, 380] width 471 height 19
click at [402, 379] on input "checkbox" at bounding box center [406, 380] width 13 height 13
checkbox input "true"
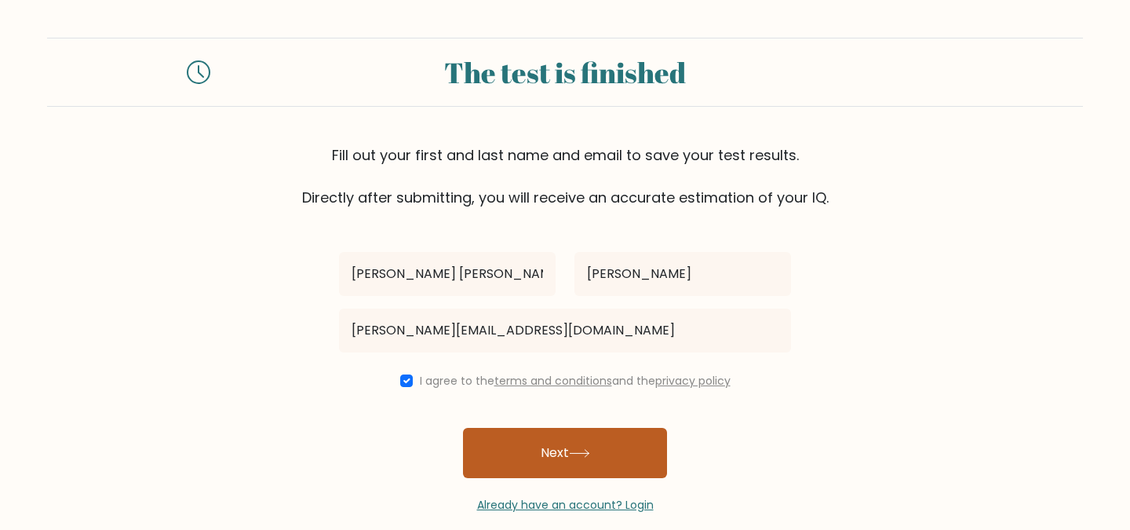
click at [523, 431] on button "Next" at bounding box center [565, 453] width 204 height 50
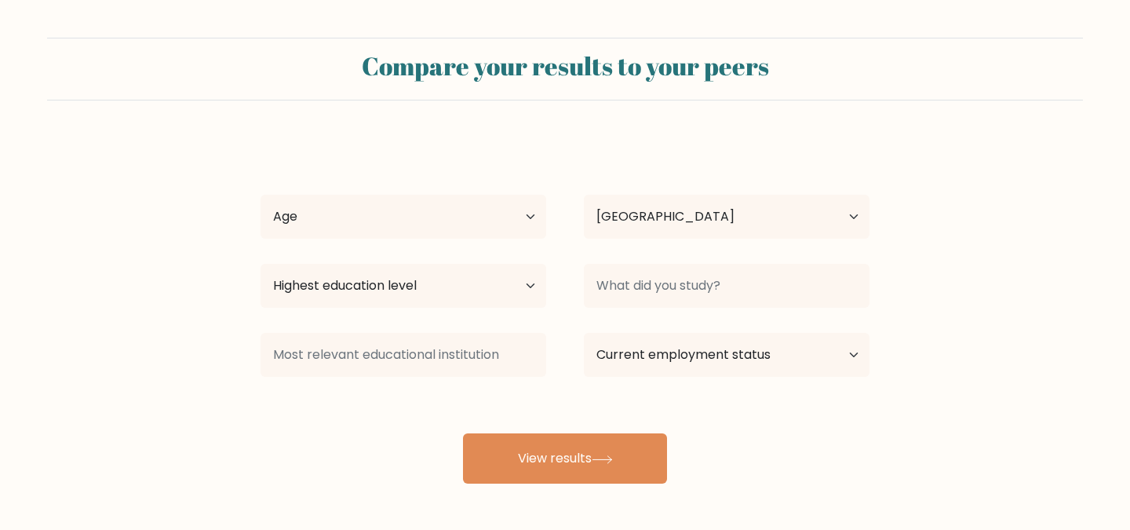
select select "PH"
click at [472, 224] on select "Age Under 18 years old 18-24 years old 25-34 years old 35-44 years old 45-54 ye…" at bounding box center [403, 217] width 286 height 44
select select "35_44"
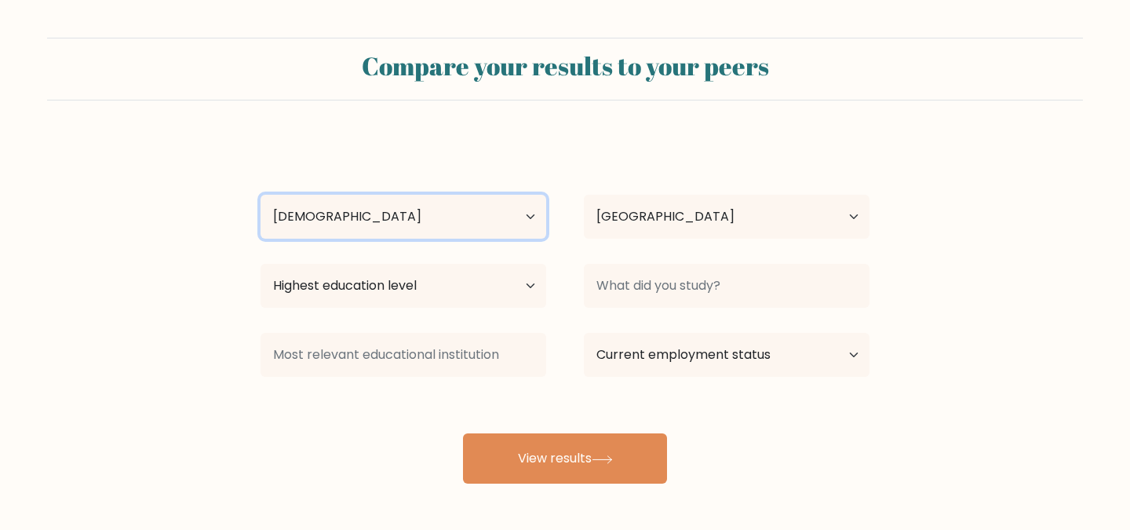
click at [260, 195] on select "Age Under 18 years old 18-24 years old 25-34 years old 35-44 years old 45-54 ye…" at bounding box center [403, 217] width 286 height 44
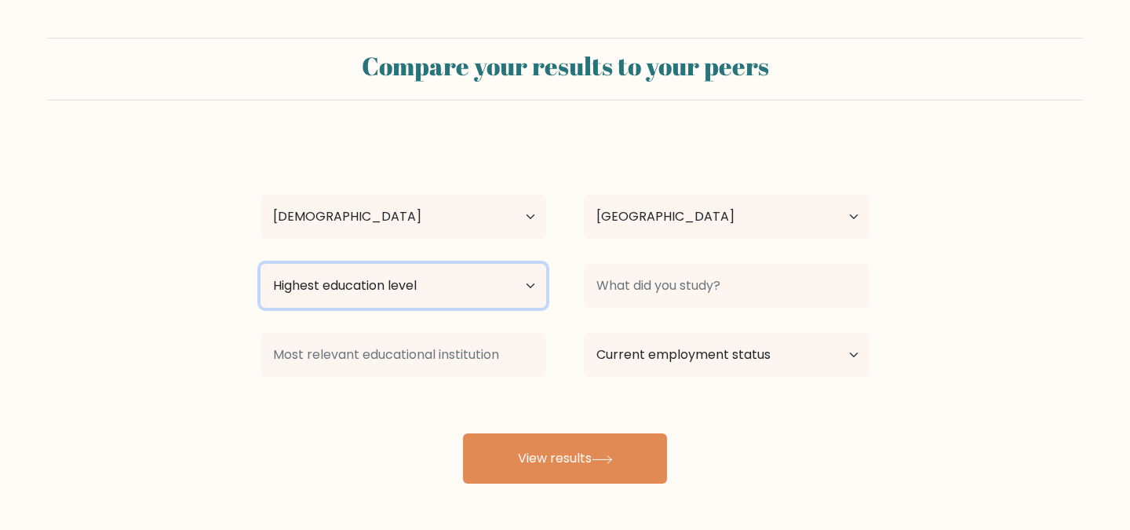
click at [487, 293] on select "Highest education level No schooling Primary Lower Secondary Upper Secondary Oc…" at bounding box center [403, 286] width 286 height 44
select select "bachelors_degree"
click at [260, 264] on select "Highest education level No schooling Primary Lower Secondary Upper Secondary Oc…" at bounding box center [403, 286] width 286 height 44
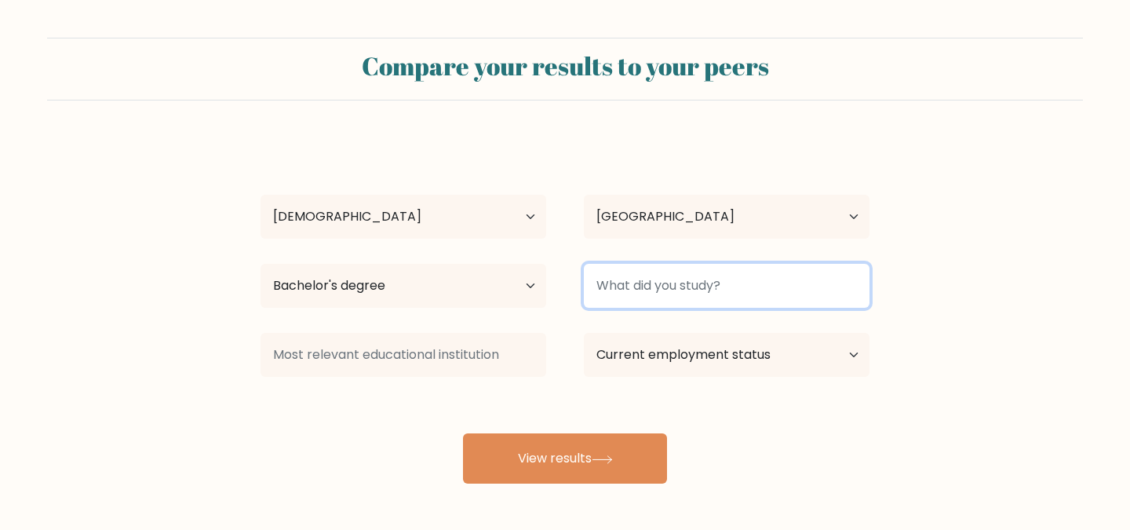
click at [683, 294] on input at bounding box center [727, 286] width 286 height 44
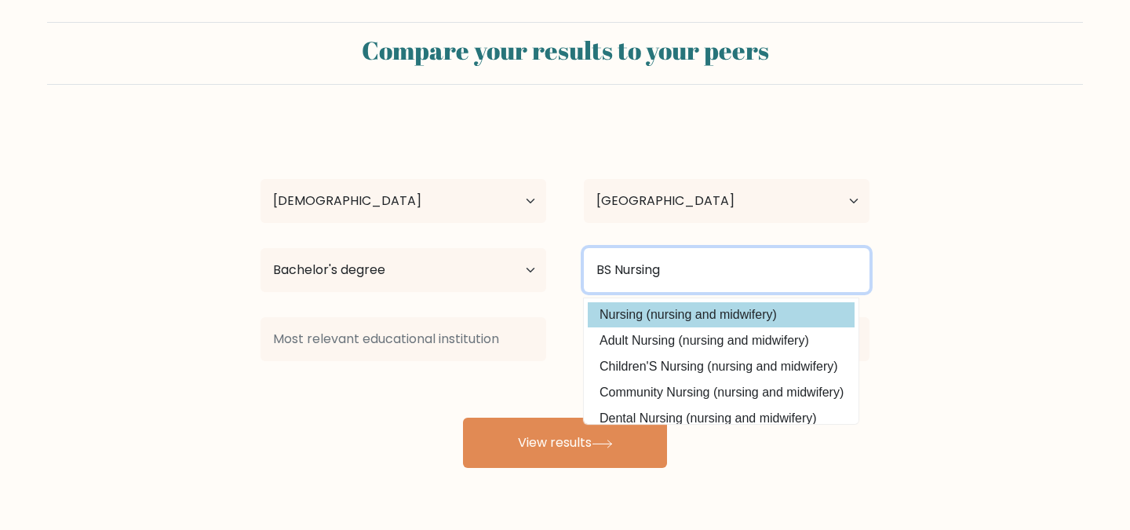
scroll to position [22, 0]
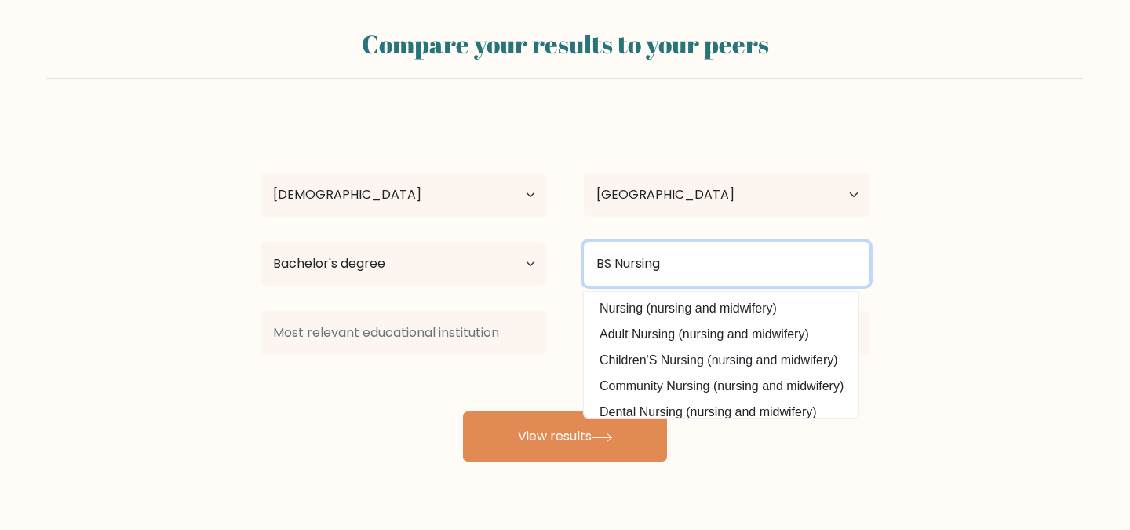
type input "BS Nursing"
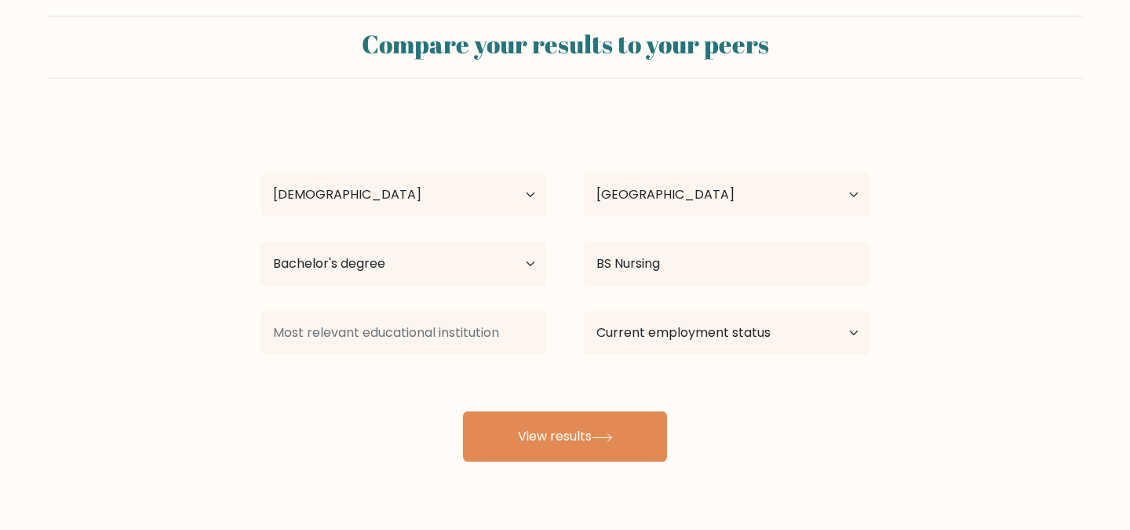
click at [547, 366] on div "Maria Lourdes Dela Cruz Age Under 18 years old 18-24 years old 25-34 years old …" at bounding box center [565, 288] width 628 height 345
click at [618, 339] on select "Current employment status Employed Student Retired Other / prefer not to answer" at bounding box center [727, 333] width 286 height 44
select select "other"
click at [584, 311] on select "Current employment status Employed Student Retired Other / prefer not to answer" at bounding box center [727, 333] width 286 height 44
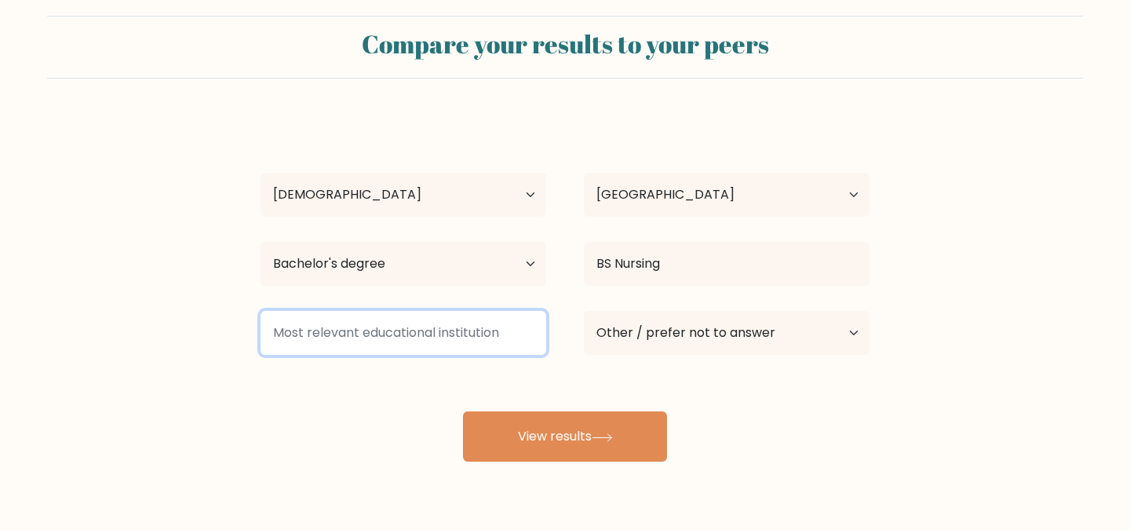
click at [452, 331] on input at bounding box center [403, 333] width 286 height 44
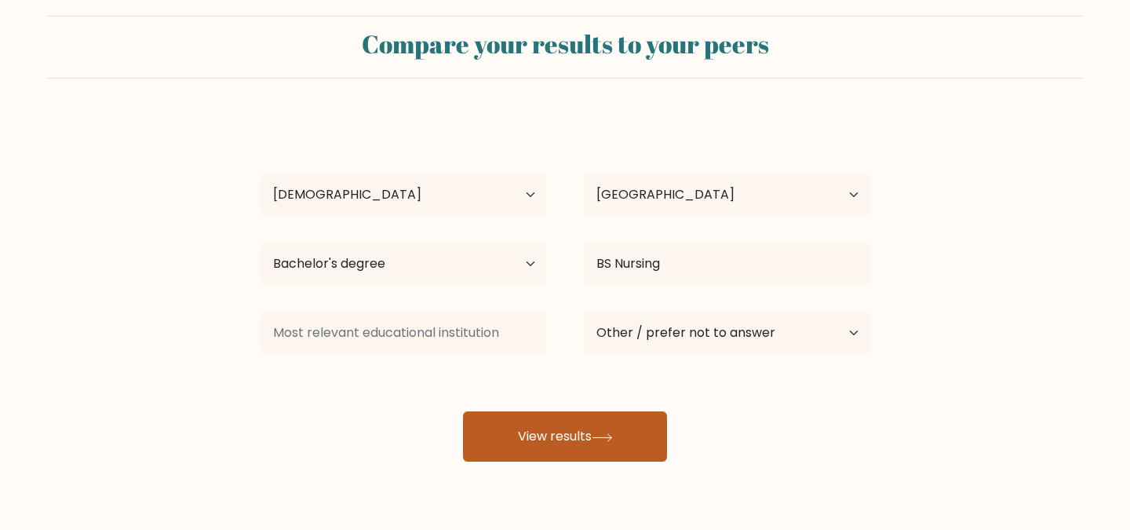
click at [526, 432] on button "View results" at bounding box center [565, 436] width 204 height 50
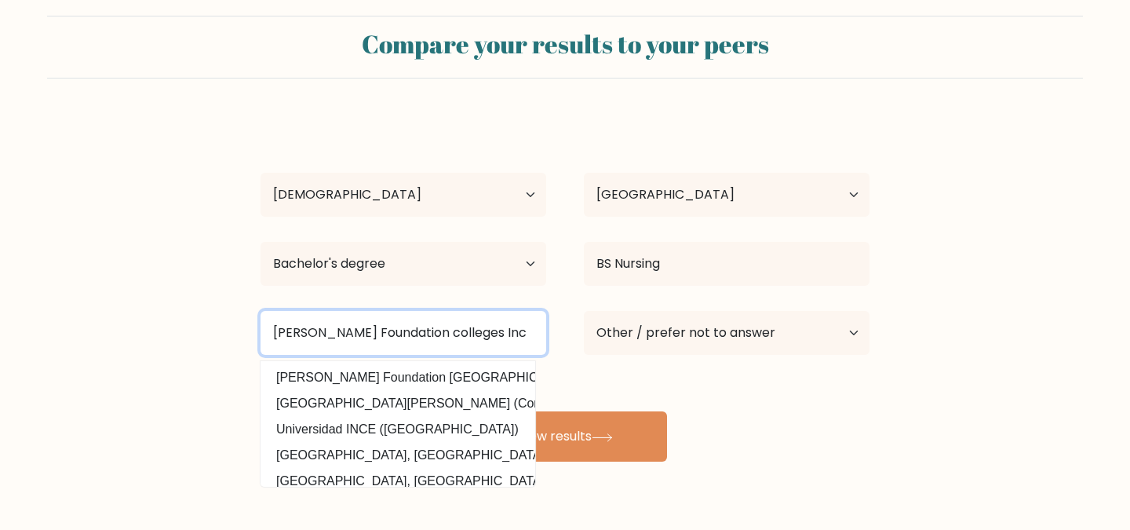
type input "Dr Gloria Lacson Foundation colleges Inc"
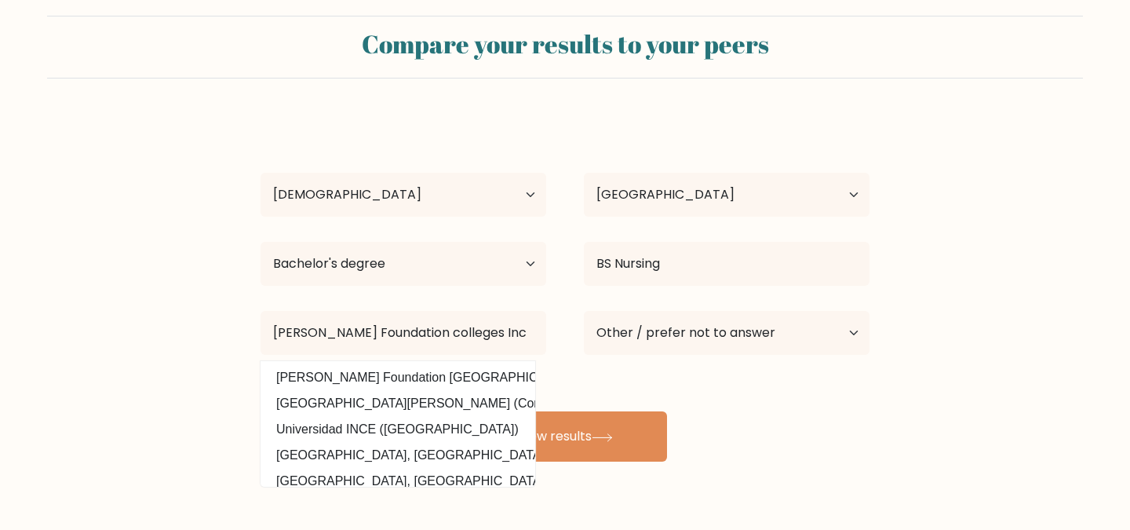
click at [763, 425] on div "Maria Lourdes Dela Cruz Age Under 18 years old 18-24 years old 25-34 years old …" at bounding box center [565, 288] width 628 height 345
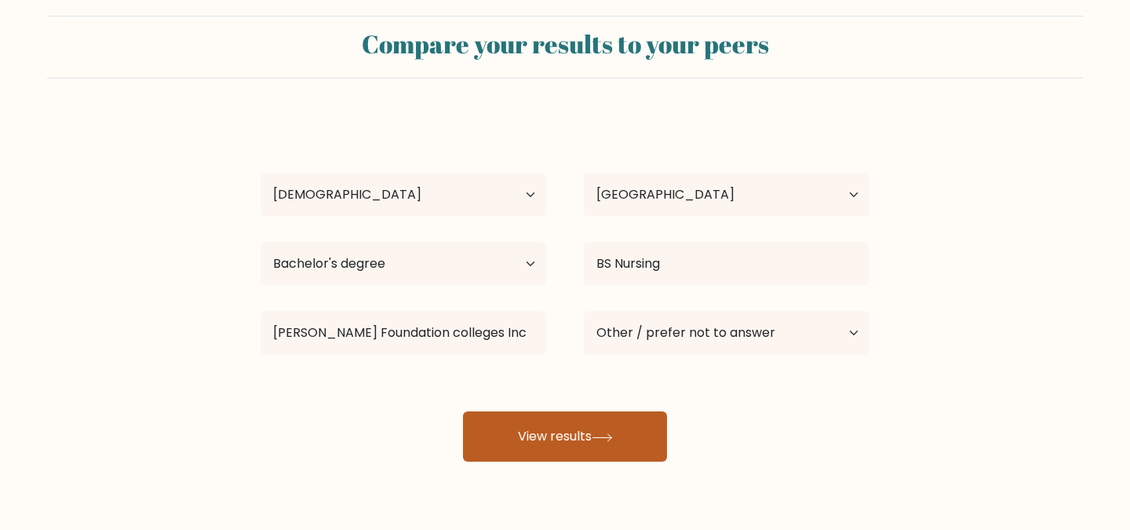
click at [571, 440] on button "View results" at bounding box center [565, 436] width 204 height 50
